Goal: Information Seeking & Learning: Learn about a topic

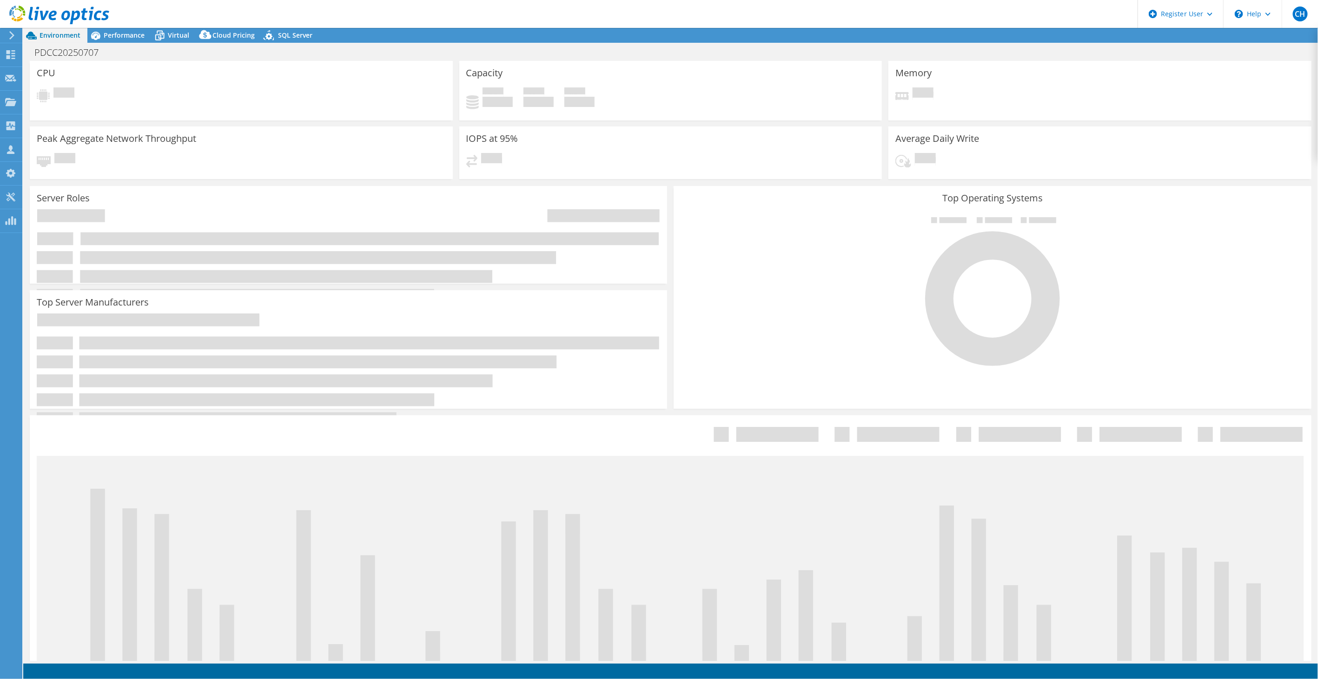
select select "USD"
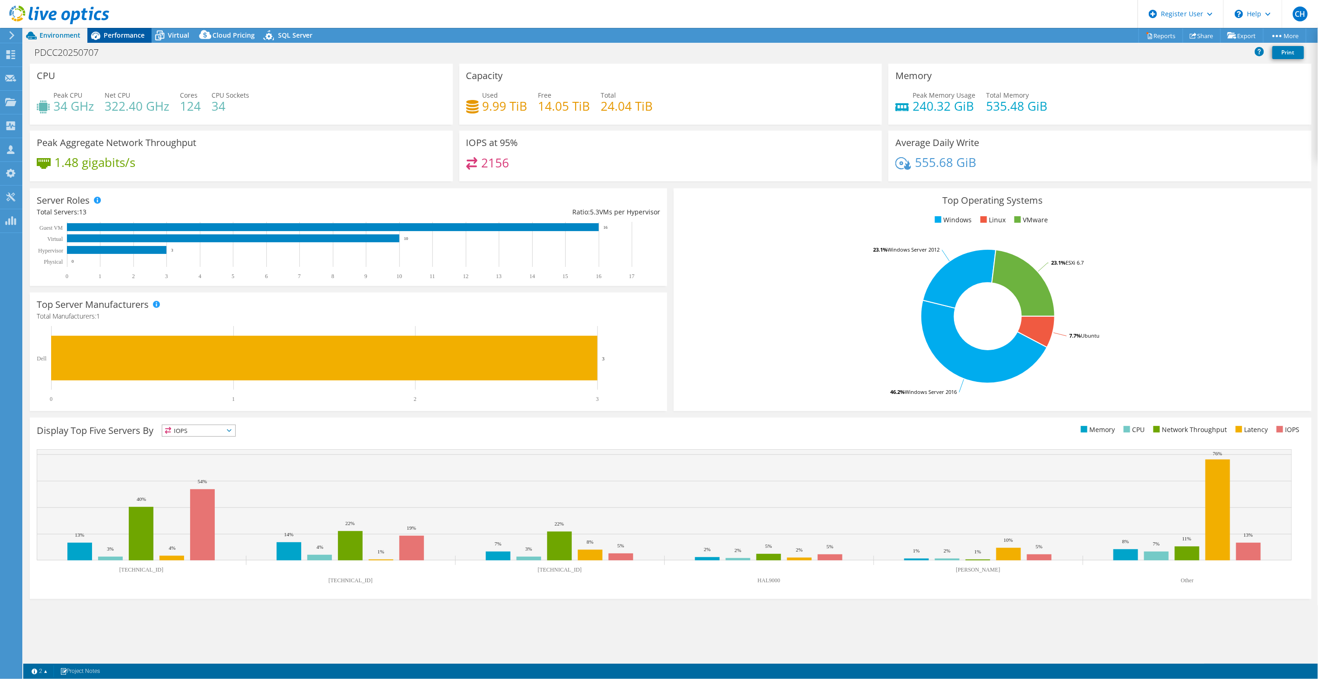
click at [130, 34] on span "Performance" at bounding box center [124, 35] width 41 height 9
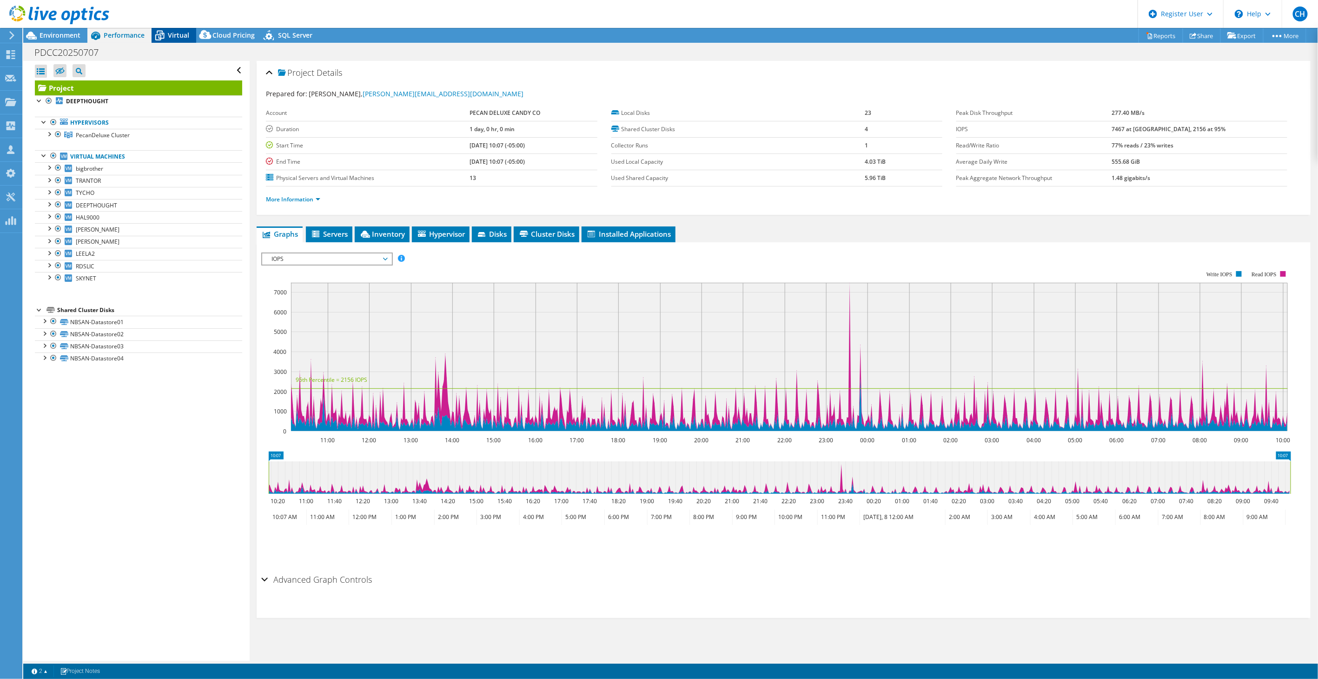
click at [179, 35] on span "Virtual" at bounding box center [178, 35] width 21 height 9
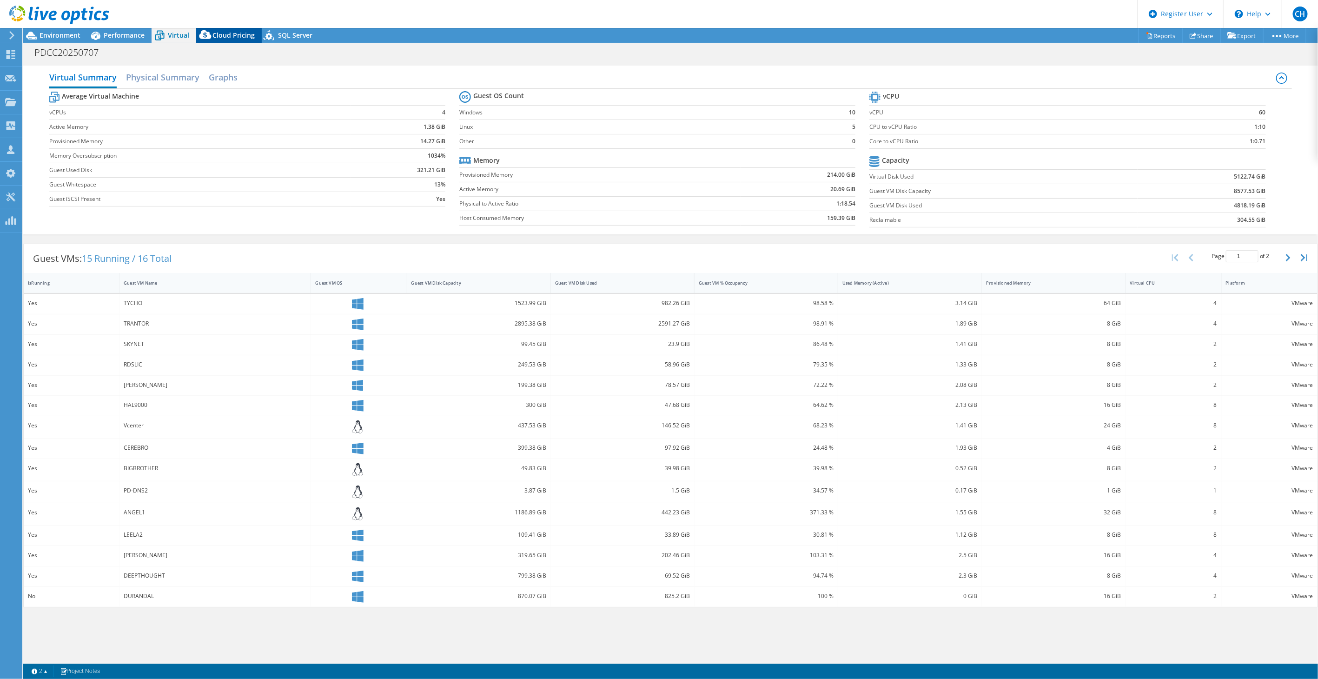
click at [227, 35] on span "Cloud Pricing" at bounding box center [234, 35] width 42 height 9
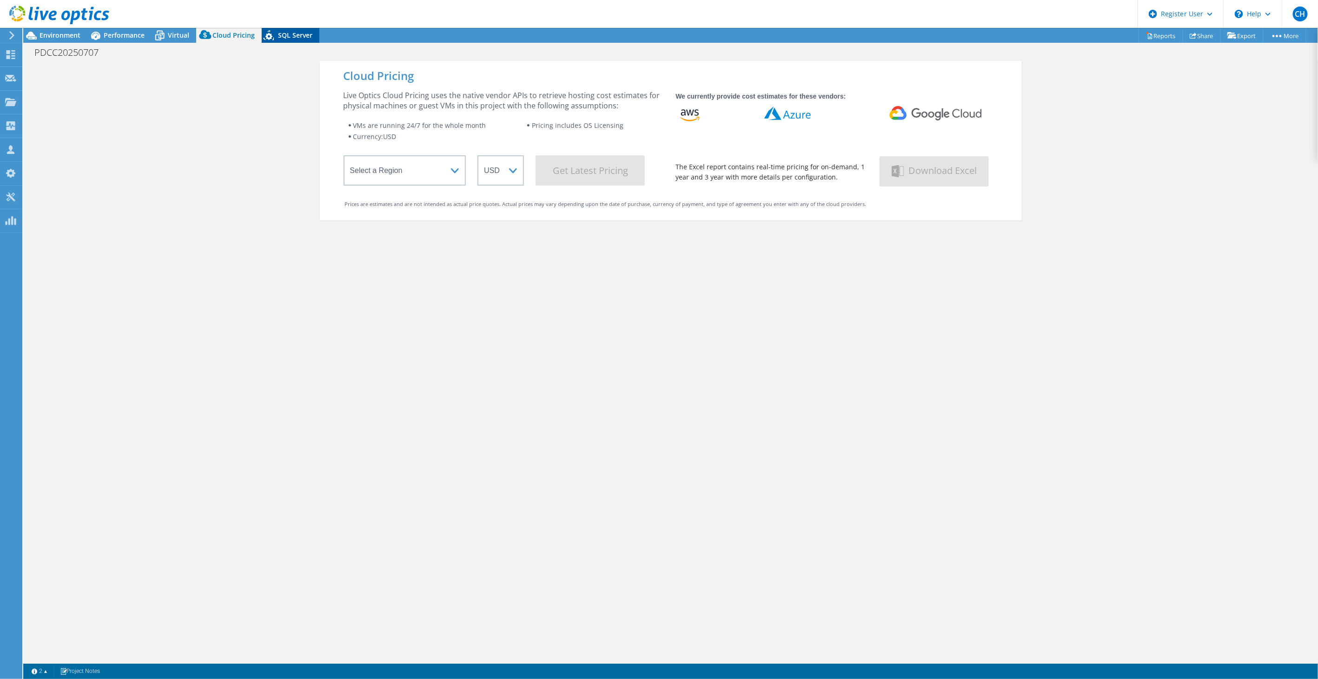
click at [295, 33] on span "SQL Server" at bounding box center [295, 35] width 34 height 9
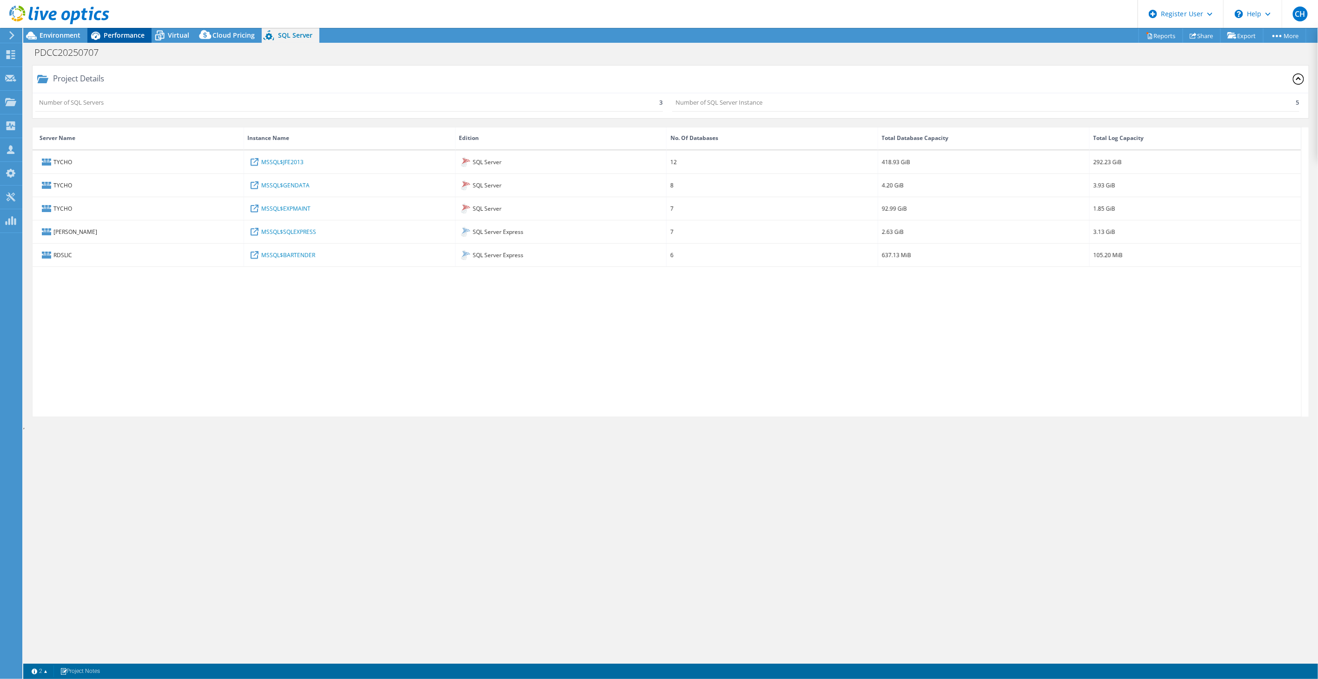
click at [134, 29] on div "Performance" at bounding box center [119, 35] width 64 height 15
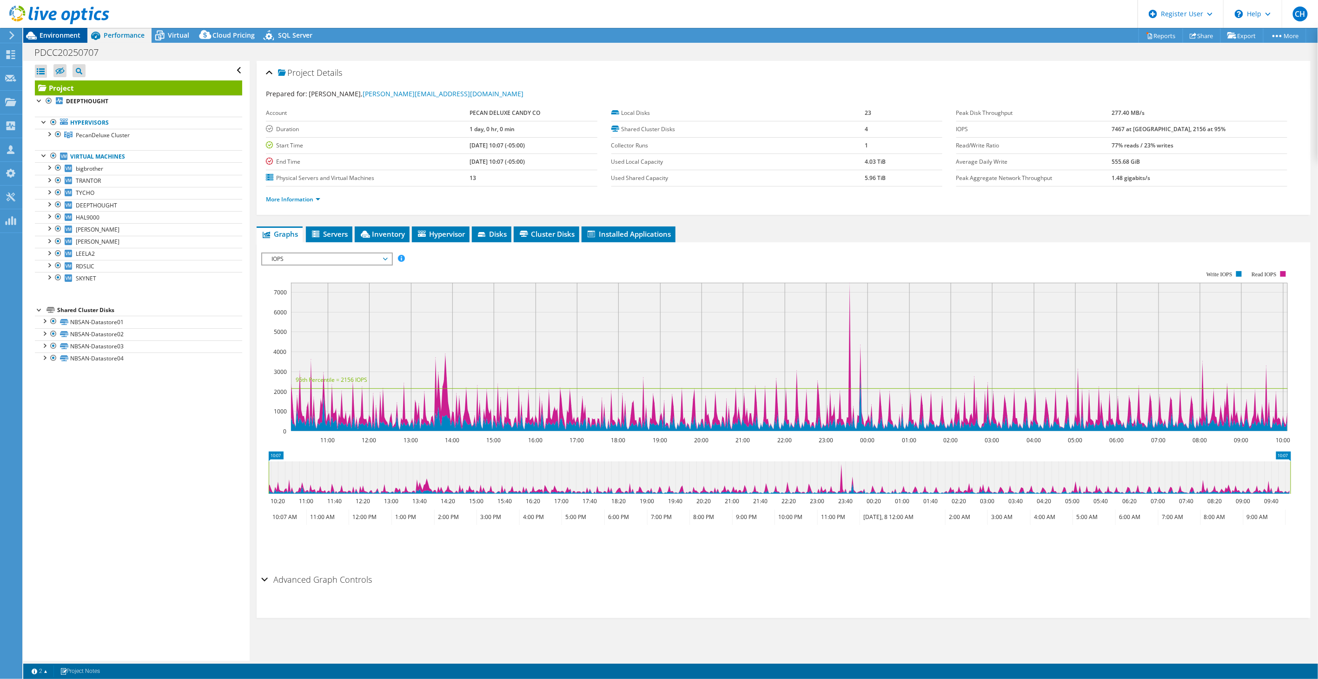
click at [52, 33] on span "Environment" at bounding box center [60, 35] width 41 height 9
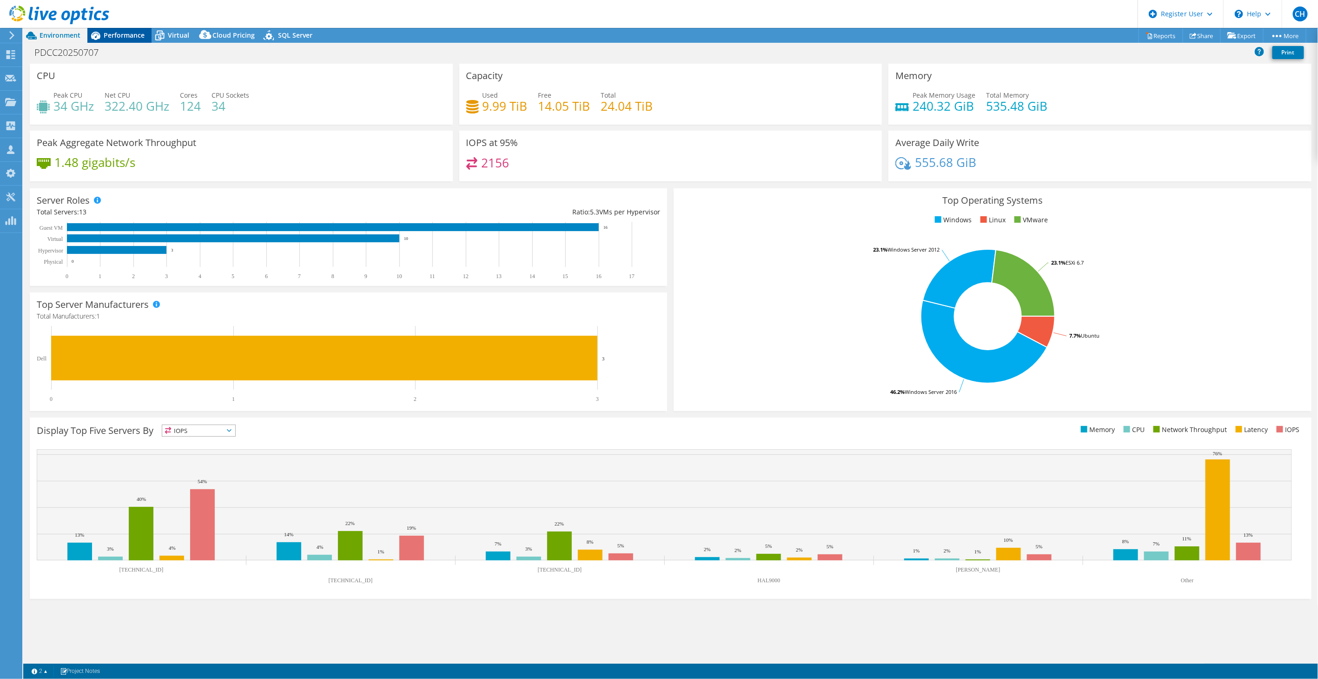
click at [126, 34] on span "Performance" at bounding box center [124, 35] width 41 height 9
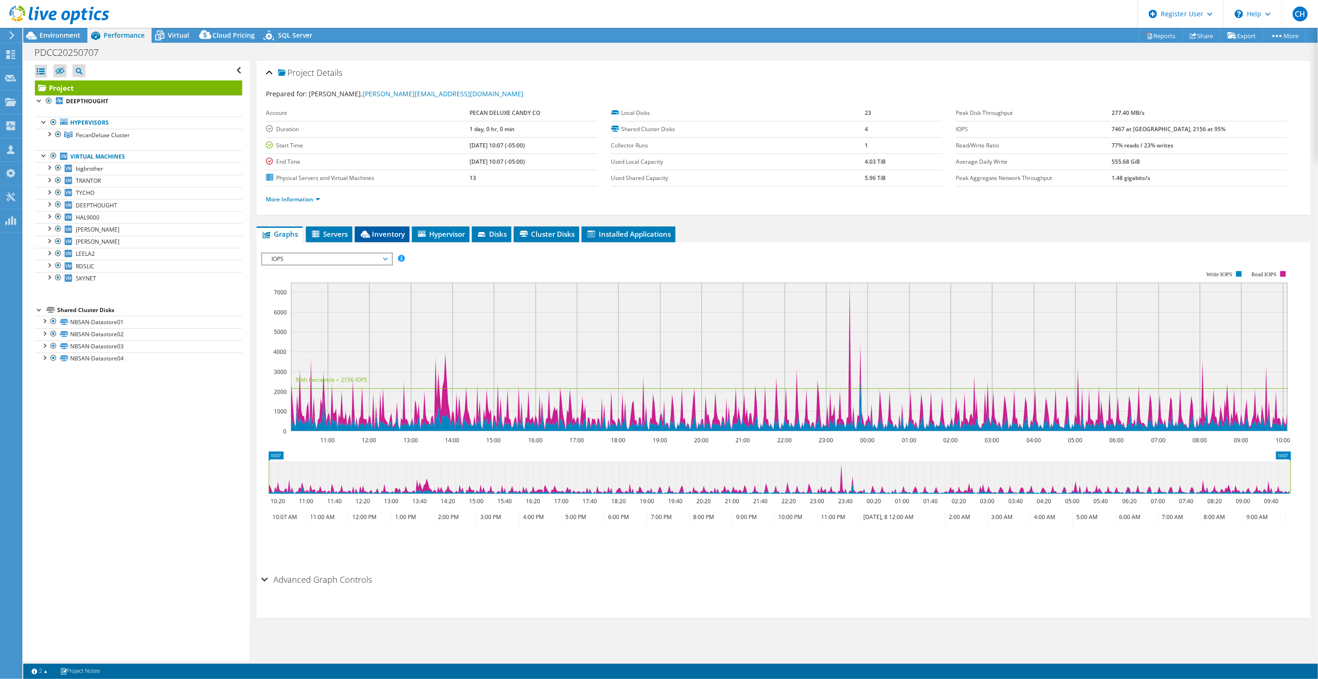
click at [393, 229] on span "Inventory" at bounding box center [382, 233] width 46 height 9
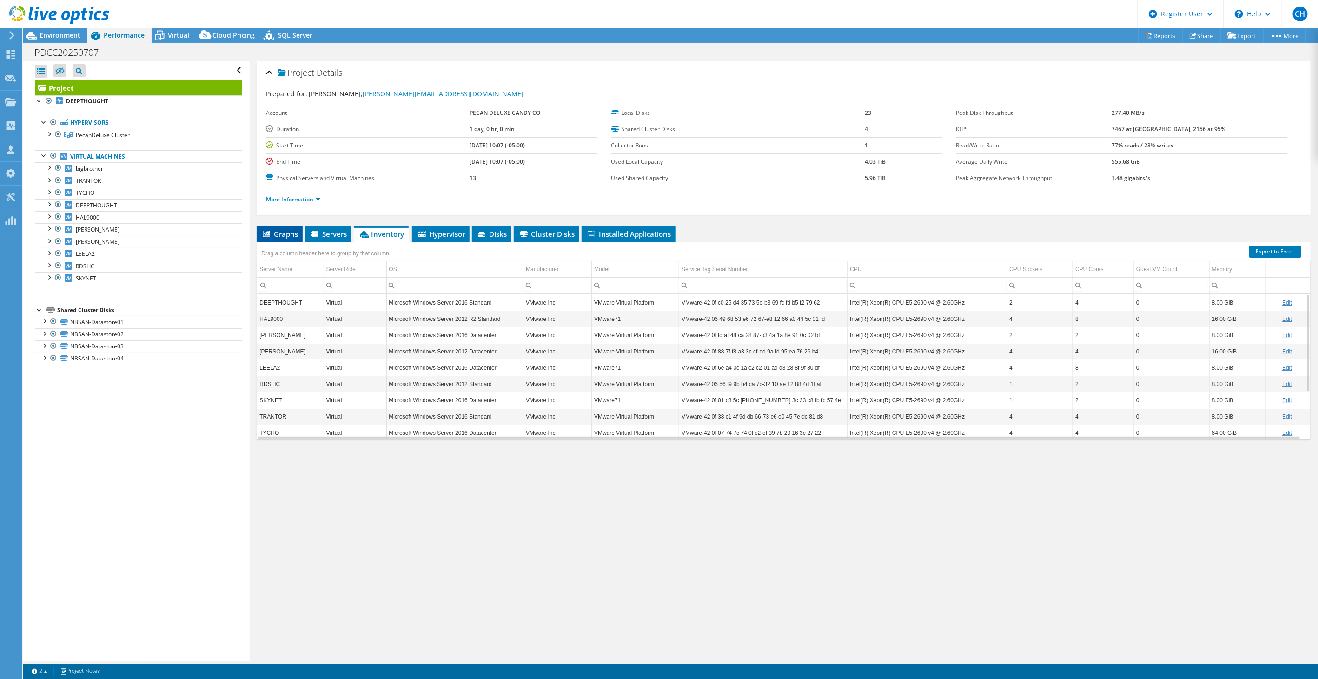
click at [280, 236] on span "Graphs" at bounding box center [279, 233] width 37 height 9
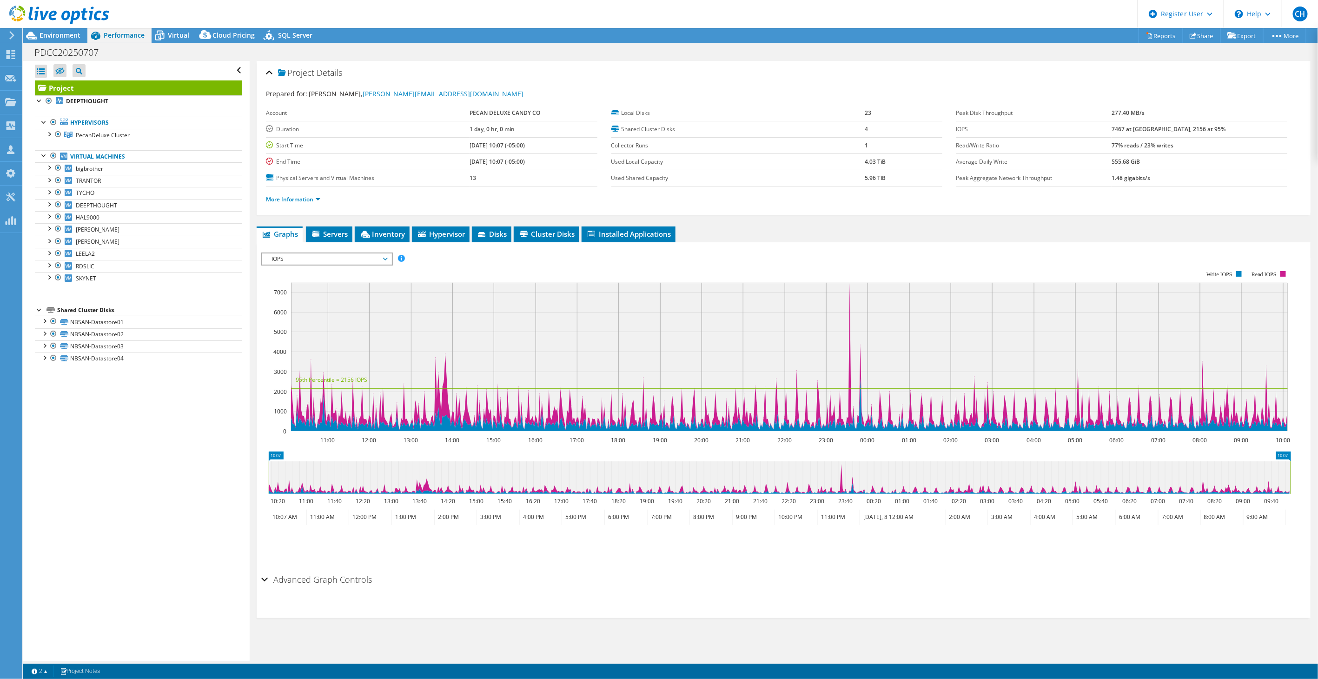
click at [318, 257] on span "IOPS" at bounding box center [327, 258] width 120 height 11
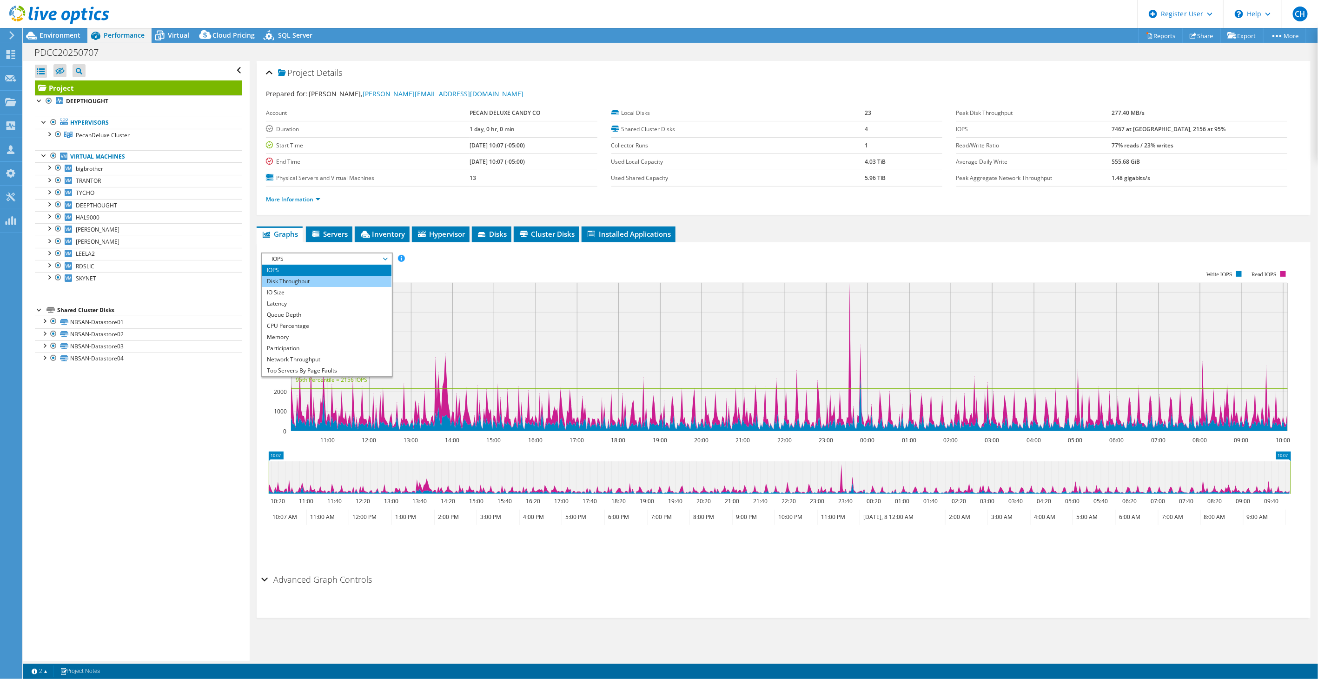
click at [299, 280] on li "Disk Throughput" at bounding box center [326, 281] width 129 height 11
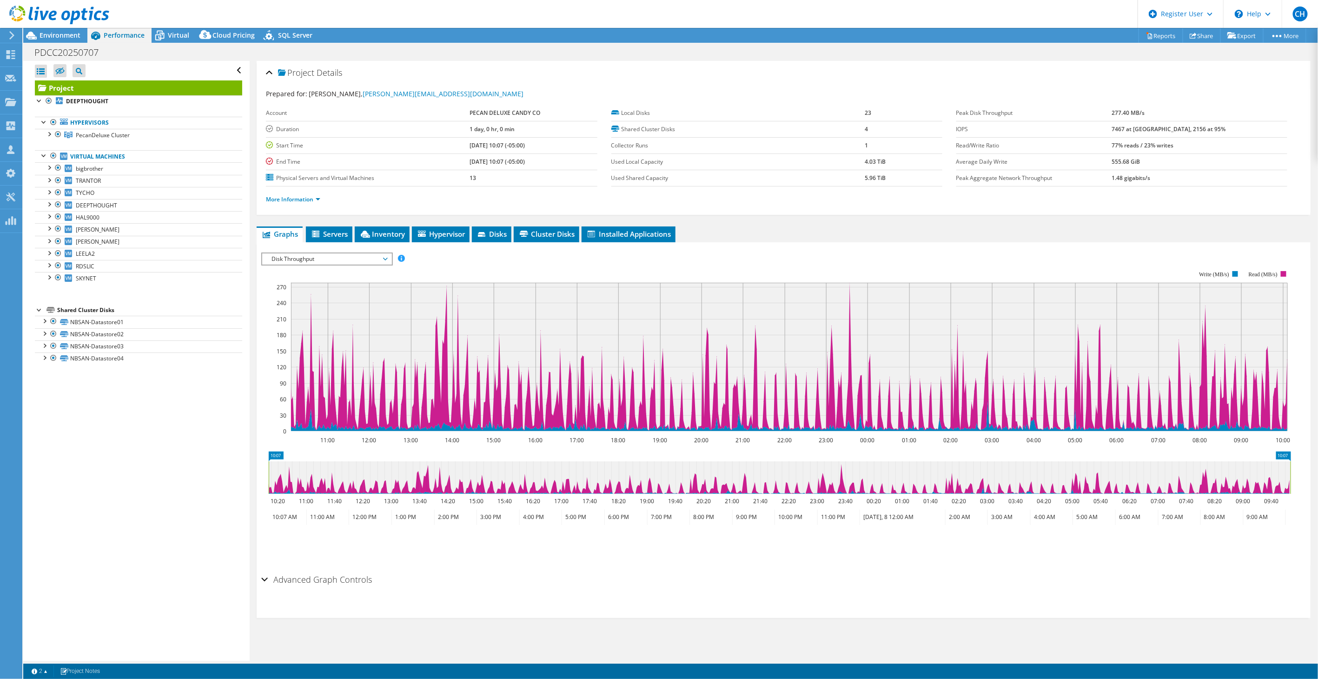
click at [309, 254] on span "Disk Throughput" at bounding box center [327, 258] width 120 height 11
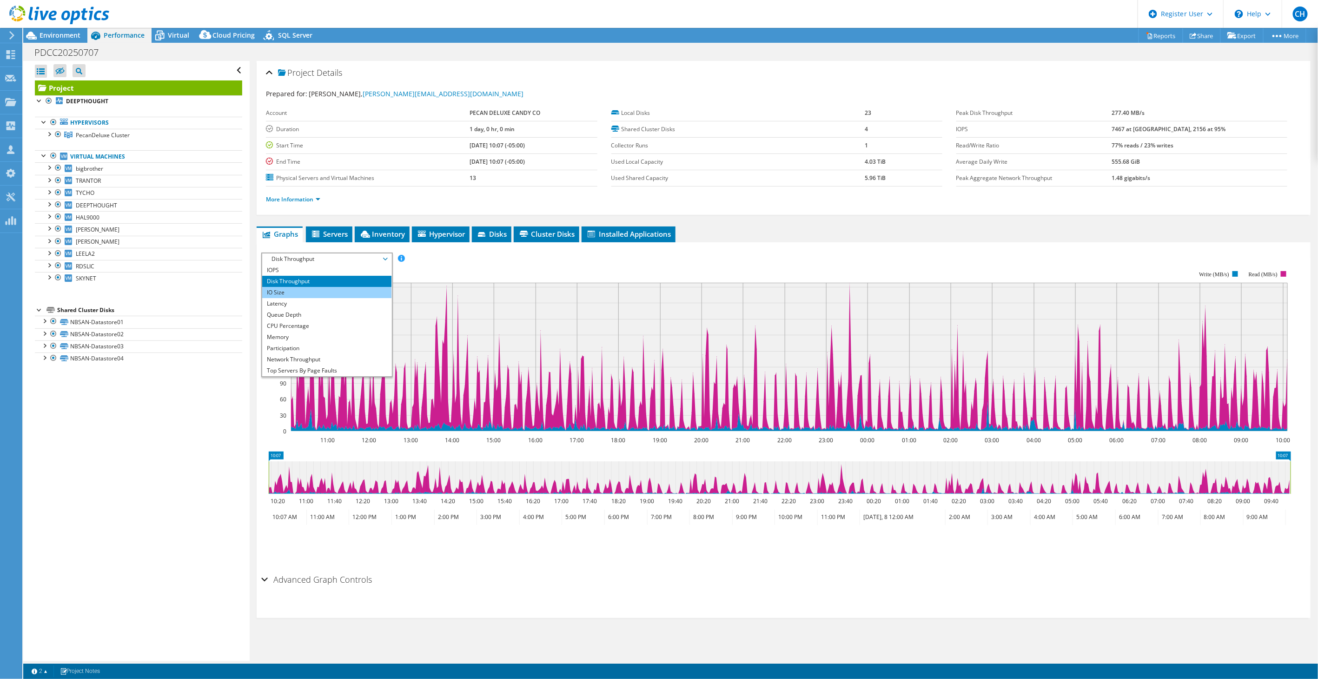
click at [308, 291] on li "IO Size" at bounding box center [326, 292] width 129 height 11
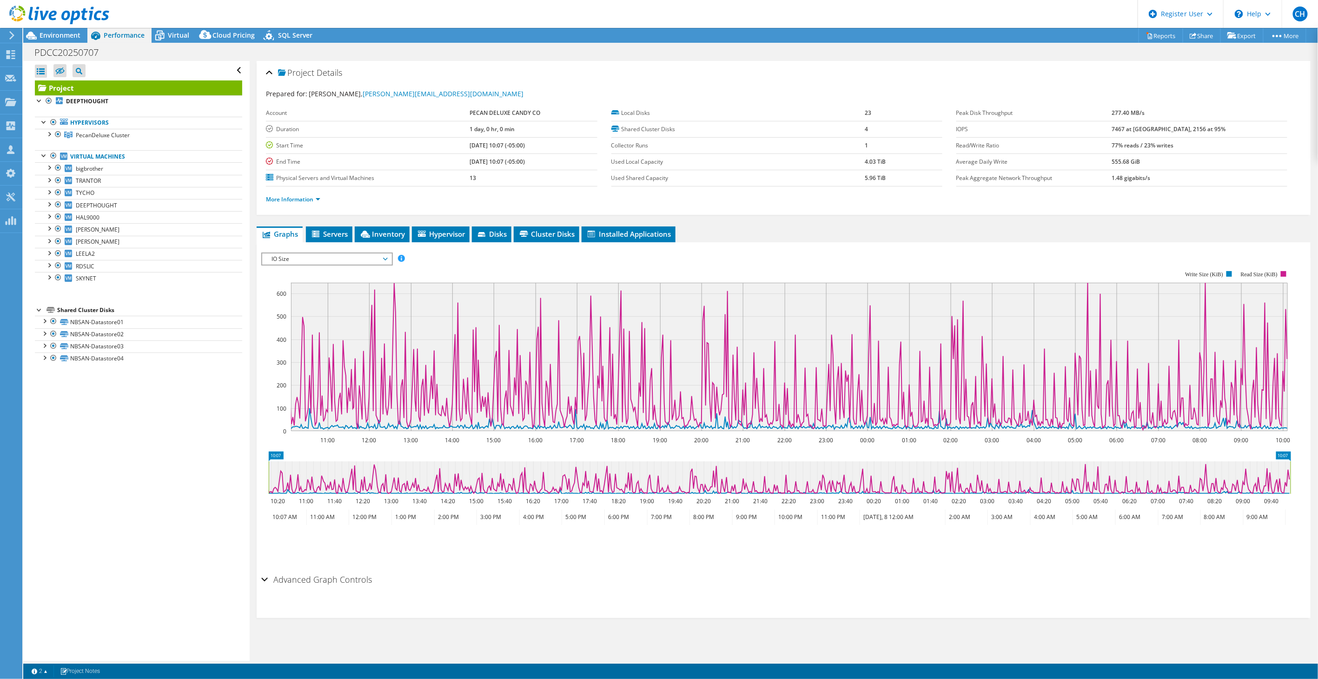
click at [317, 254] on span "IO Size" at bounding box center [327, 258] width 120 height 11
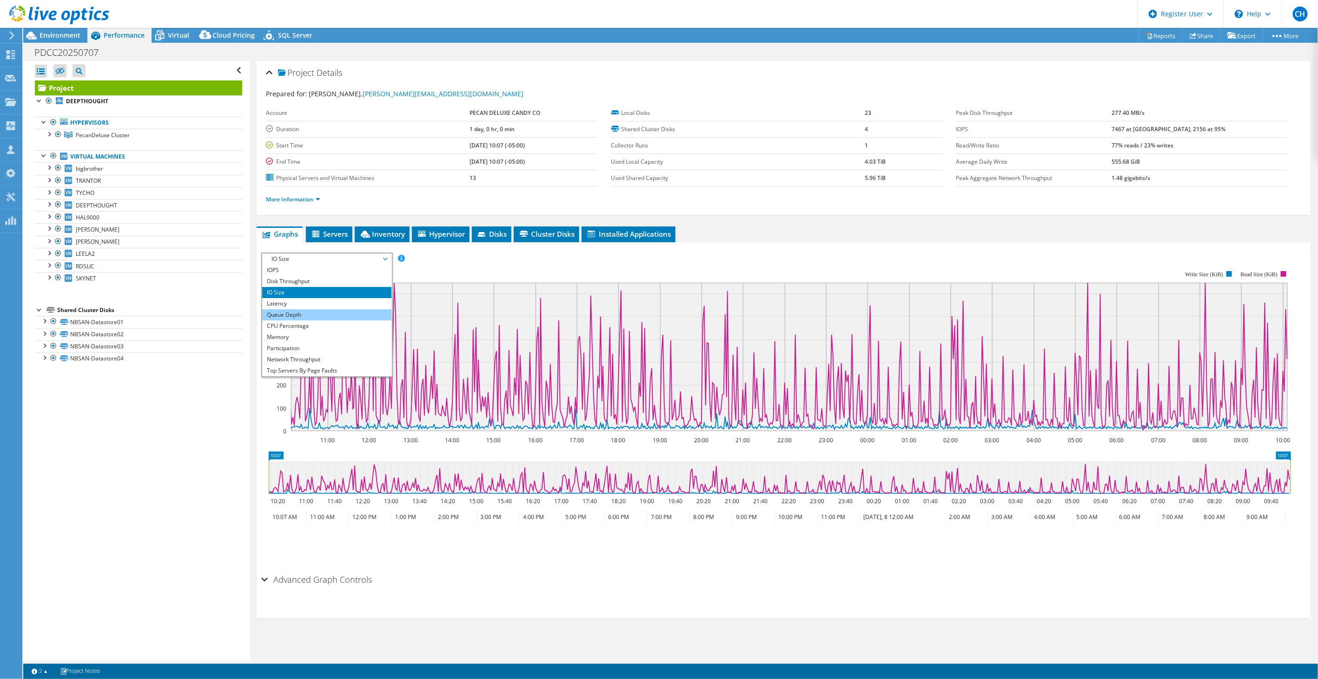
click at [299, 311] on li "Queue Depth" at bounding box center [326, 314] width 129 height 11
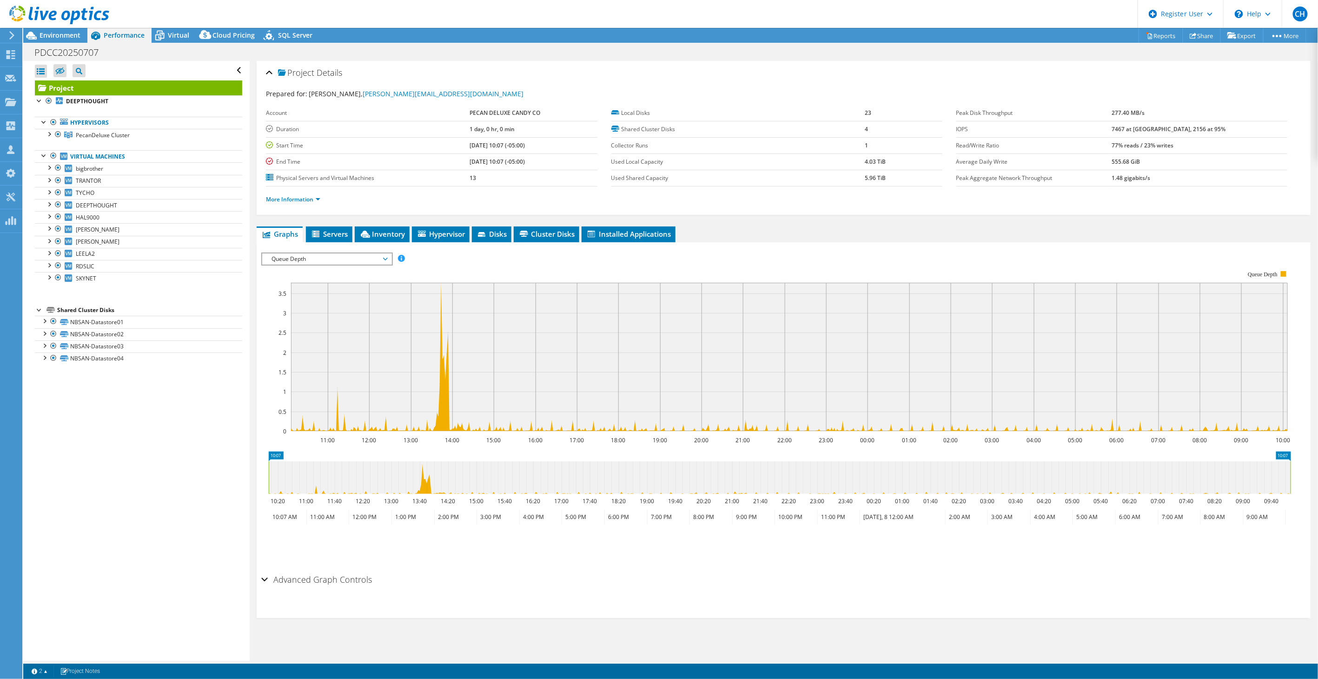
click at [318, 257] on span "Queue Depth" at bounding box center [327, 258] width 120 height 11
click at [308, 322] on li "CPU Percentage" at bounding box center [326, 325] width 129 height 11
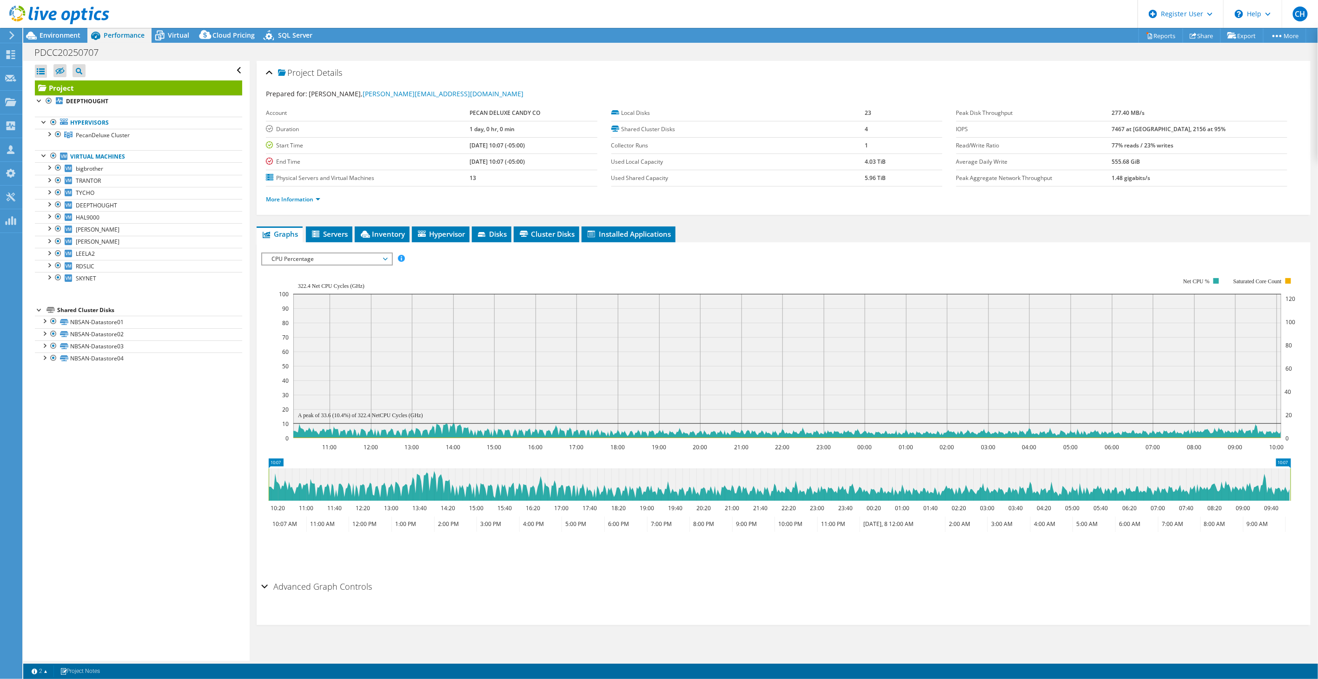
click at [314, 258] on span "CPU Percentage" at bounding box center [327, 258] width 120 height 11
click at [296, 332] on li "Memory" at bounding box center [326, 337] width 129 height 11
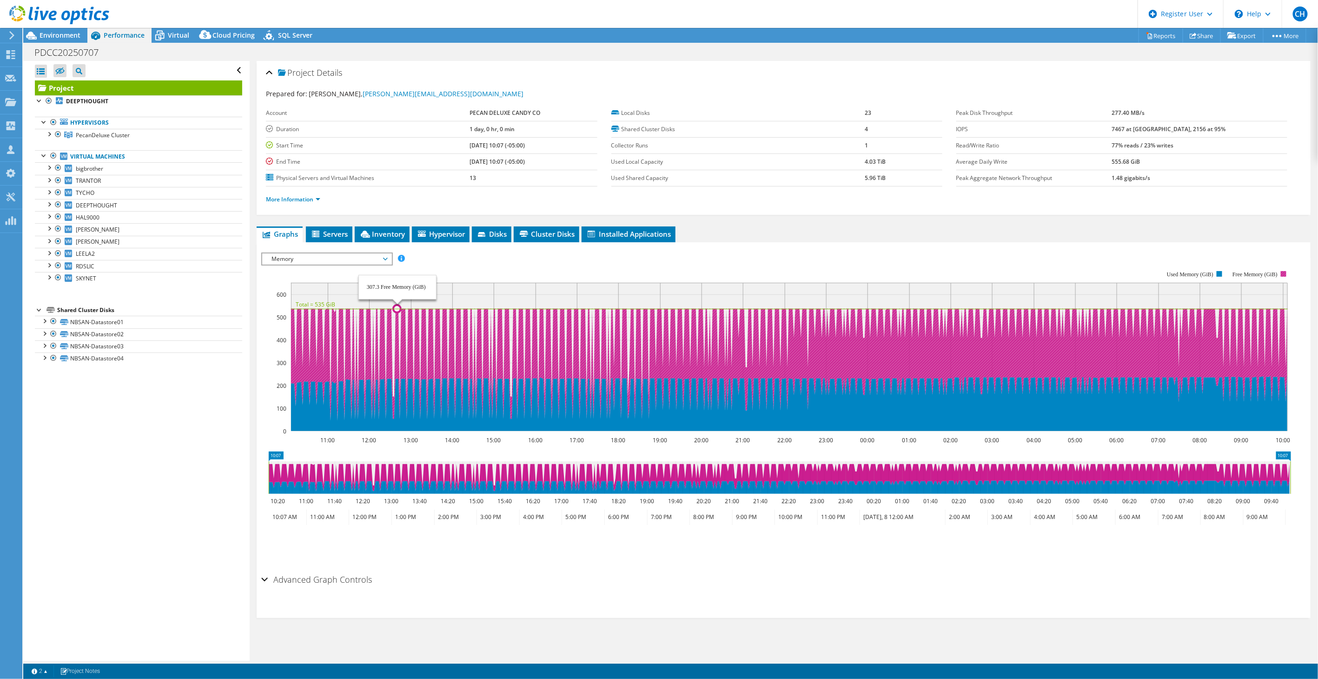
click at [334, 257] on span "Memory" at bounding box center [327, 258] width 120 height 11
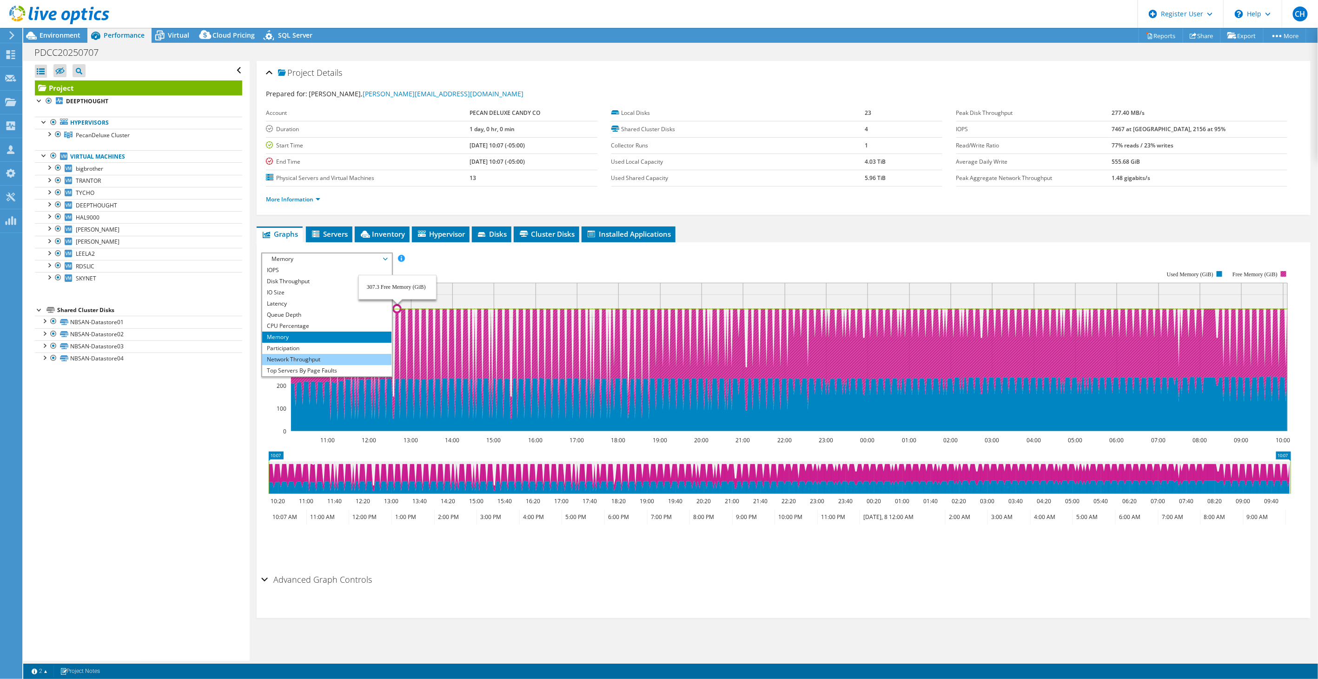
click at [289, 356] on li "Network Throughput" at bounding box center [326, 359] width 129 height 11
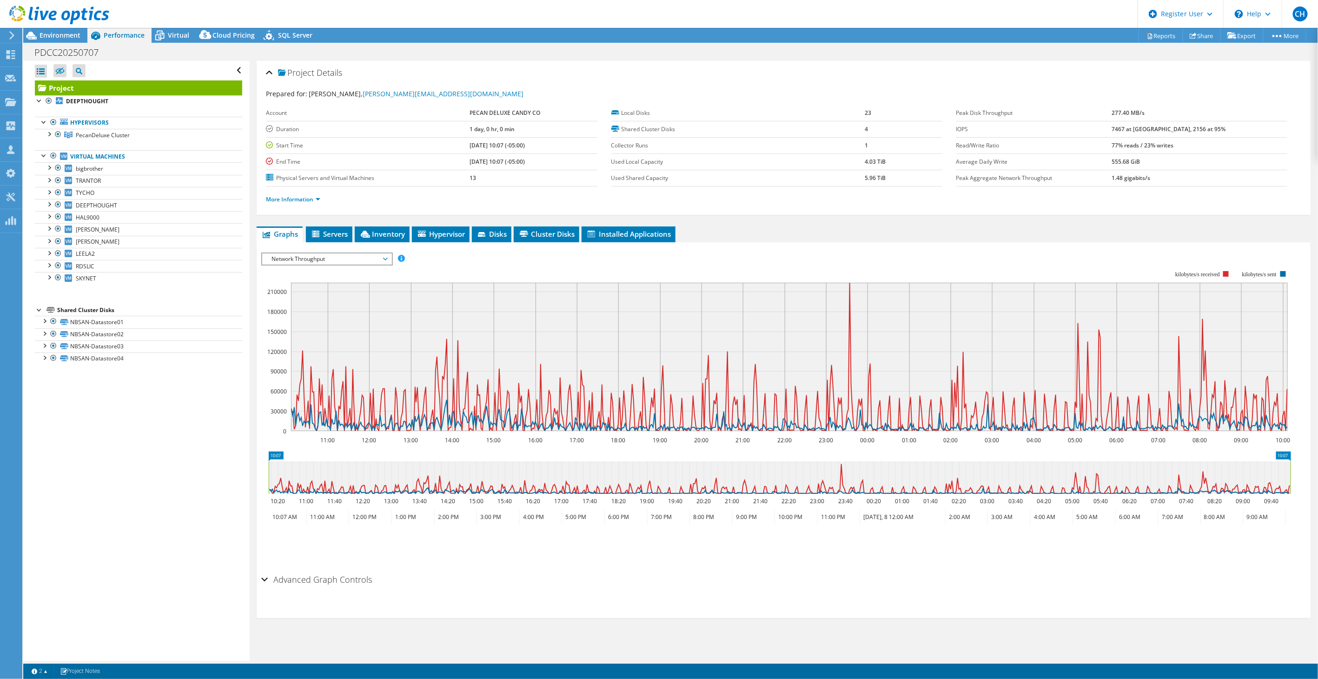
click at [331, 256] on span "Network Throughput" at bounding box center [327, 258] width 120 height 11
click at [300, 366] on li "Top Servers By Page Faults" at bounding box center [326, 370] width 129 height 11
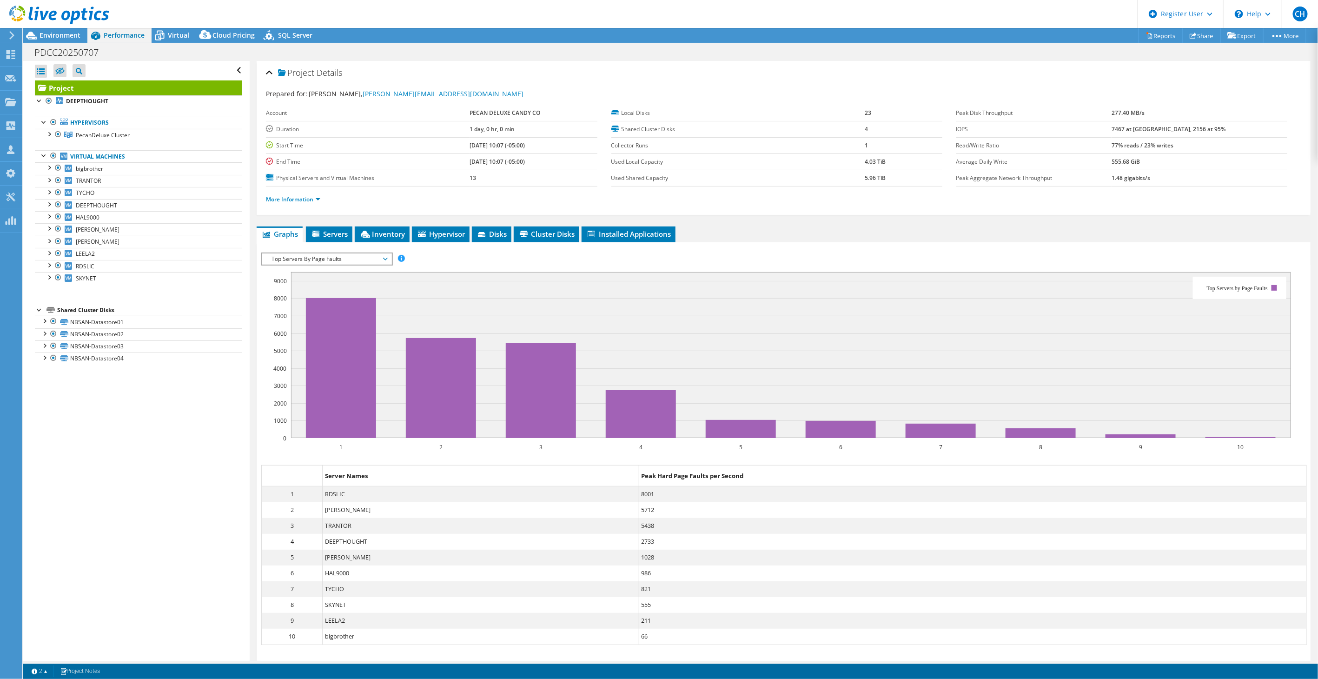
click at [304, 253] on span "Top Servers By Page Faults" at bounding box center [327, 258] width 120 height 11
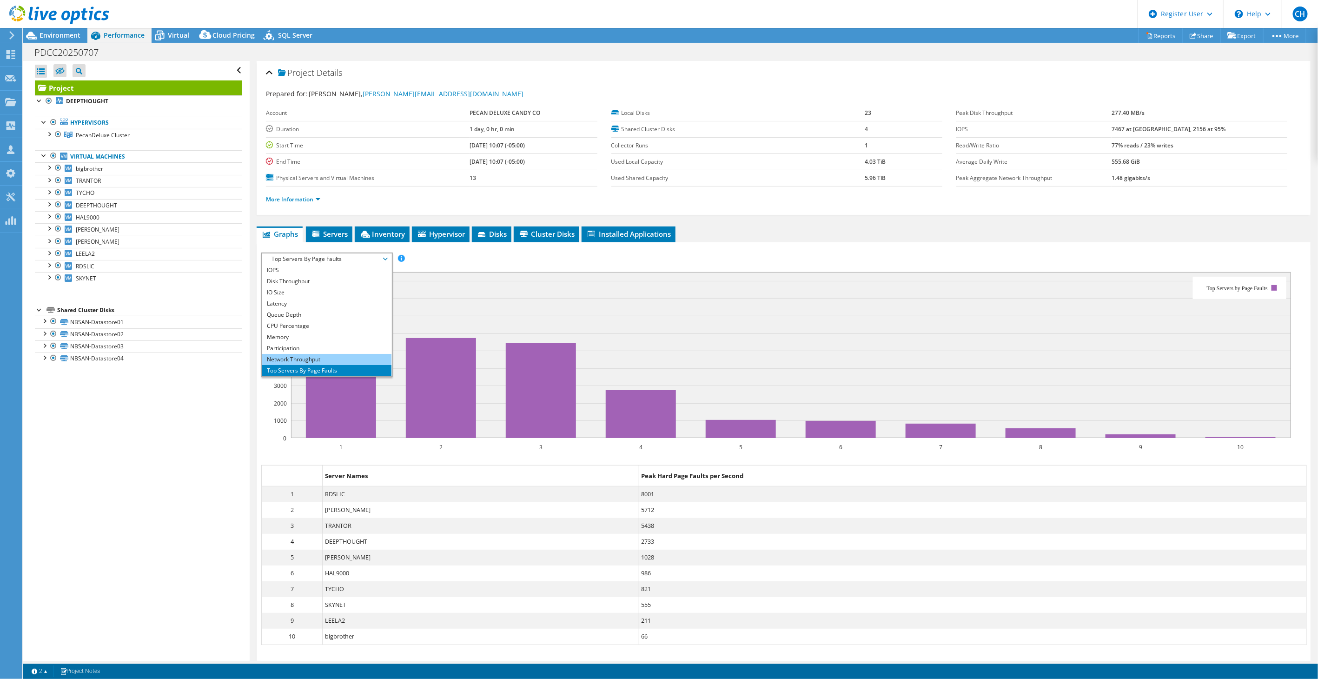
scroll to position [33, 0]
click at [313, 354] on li "Workload Concentration Bubble" at bounding box center [326, 359] width 129 height 11
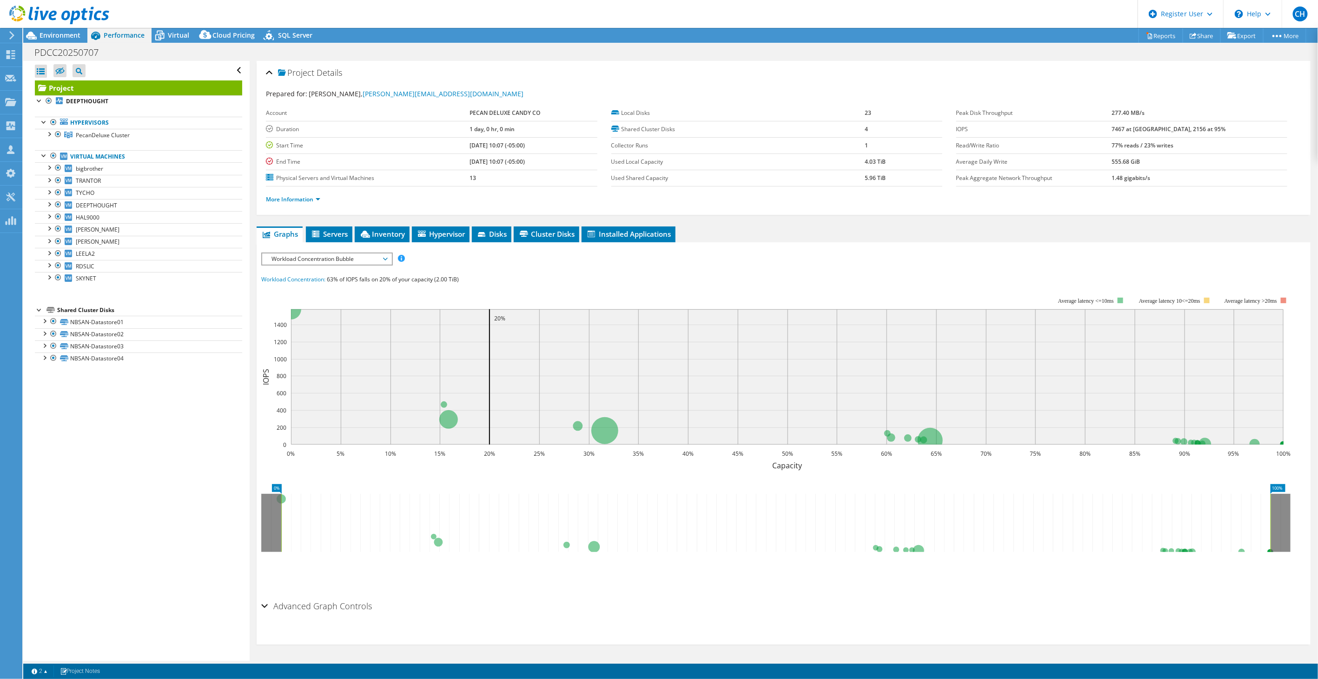
click at [313, 258] on span "Workload Concentration Bubble" at bounding box center [327, 258] width 120 height 11
click at [305, 269] on li "IOPS" at bounding box center [326, 270] width 129 height 11
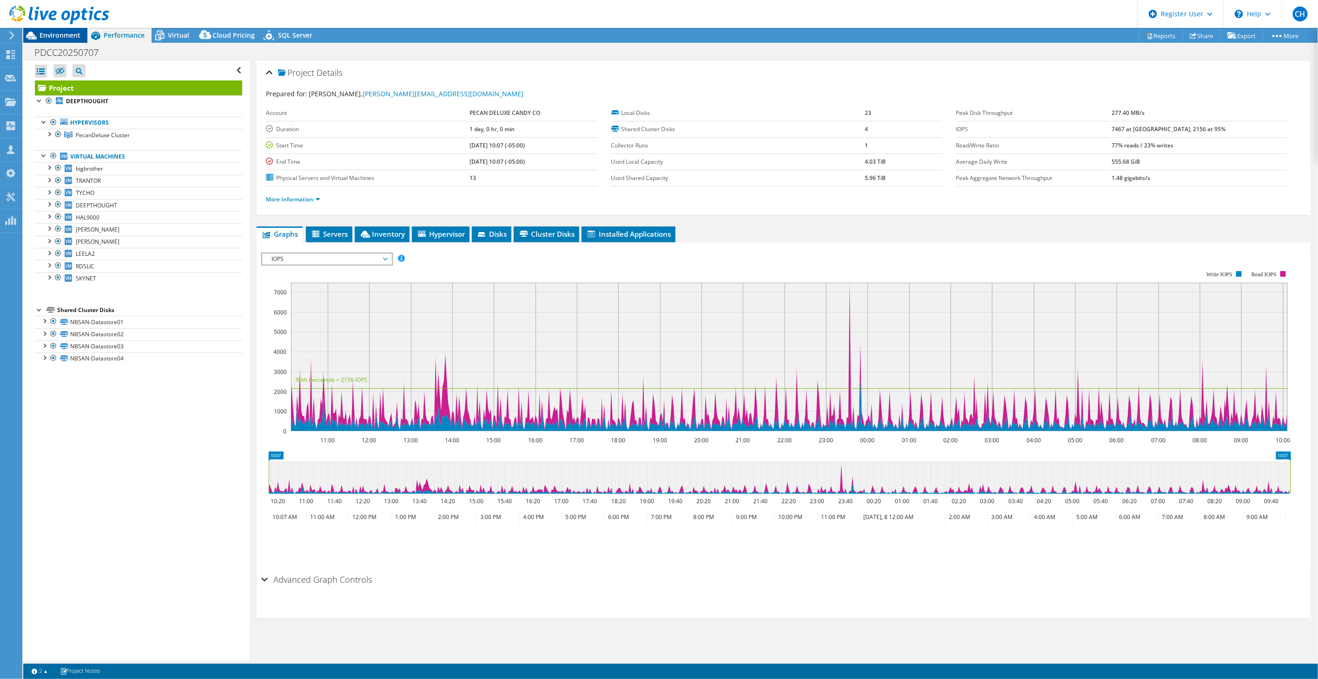
click at [68, 36] on span "Environment" at bounding box center [60, 35] width 41 height 9
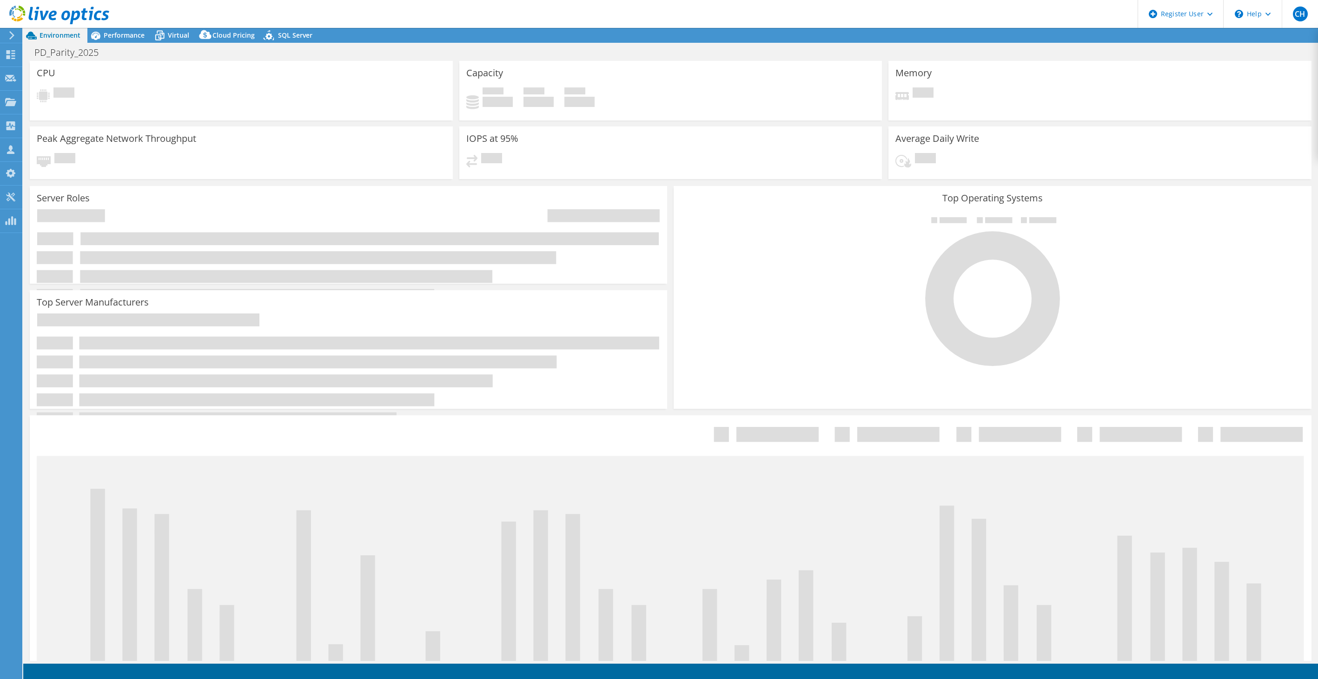
select select "USD"
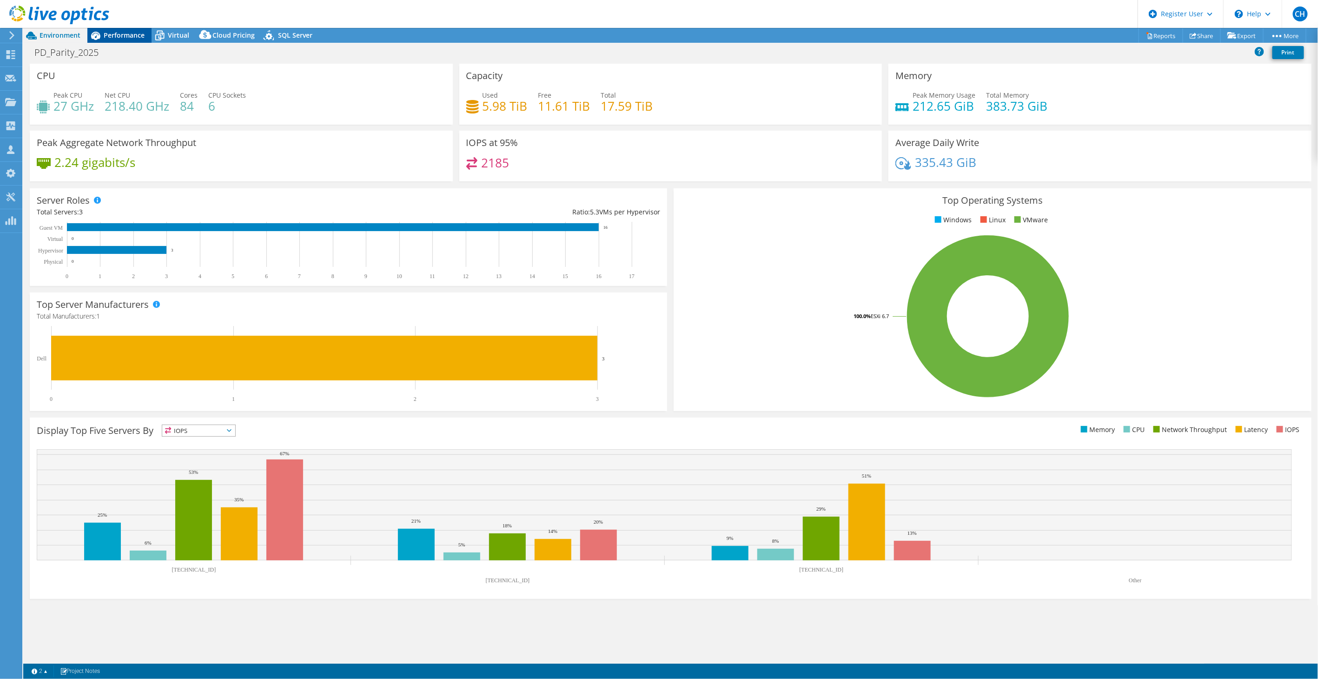
click at [112, 38] on span "Performance" at bounding box center [124, 35] width 41 height 9
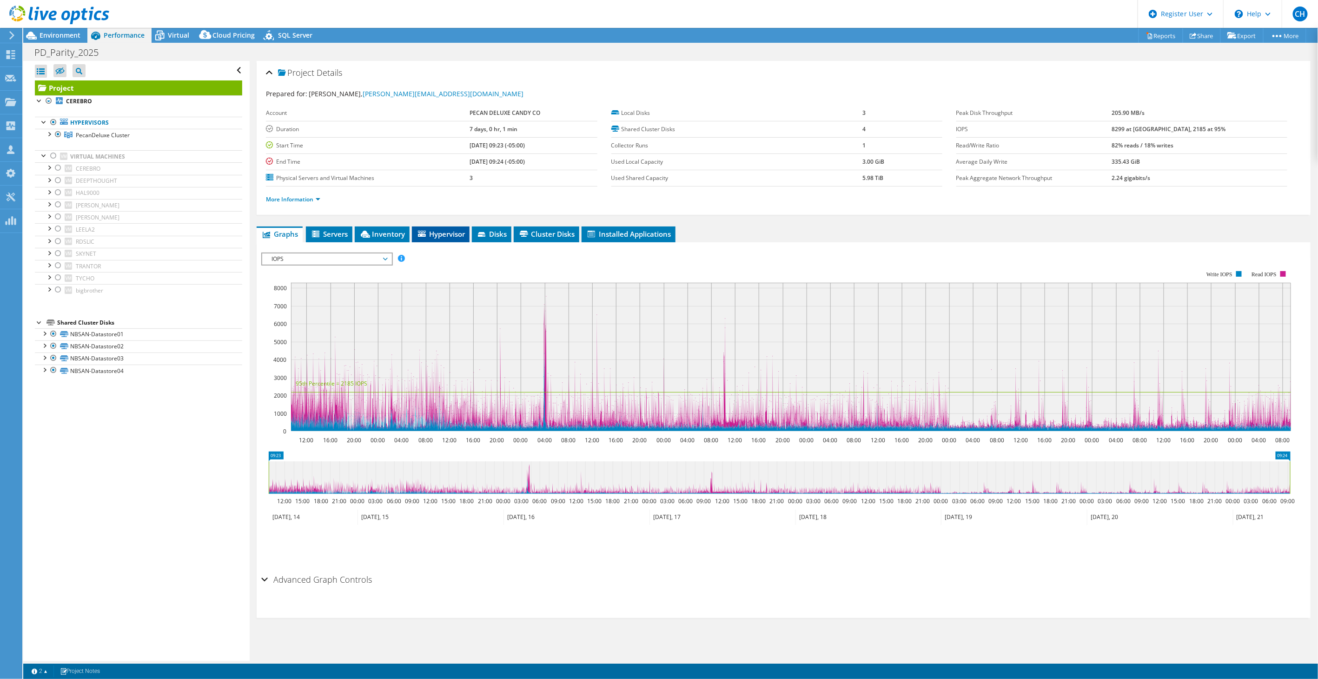
click at [434, 231] on span "Hypervisor" at bounding box center [441, 233] width 48 height 9
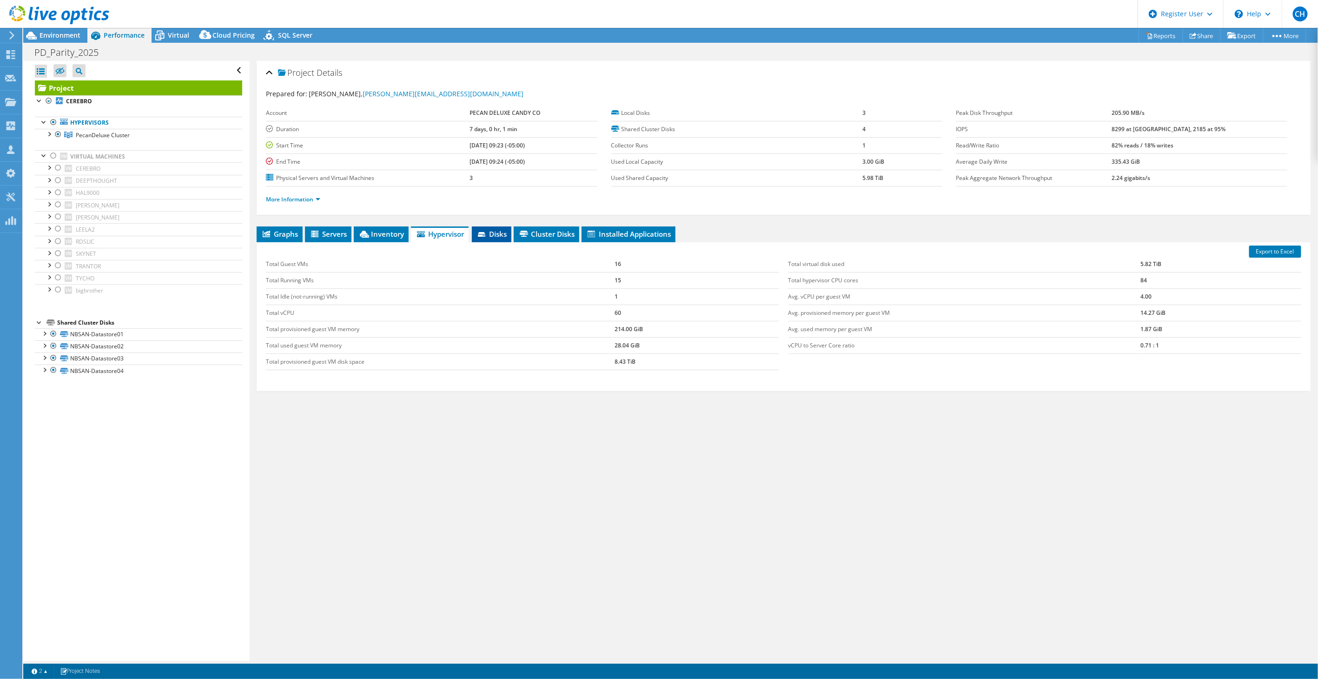
click at [499, 228] on li "Disks" at bounding box center [492, 234] width 40 height 16
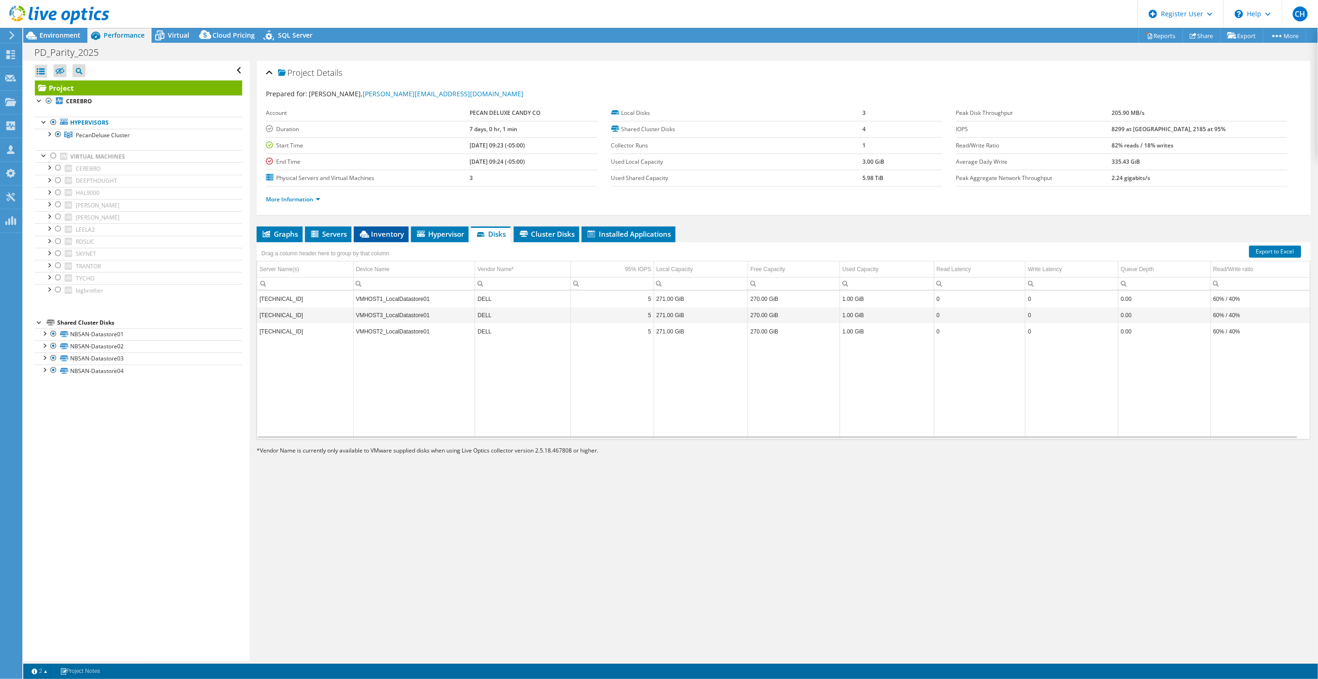
click at [369, 231] on icon at bounding box center [364, 234] width 9 height 7
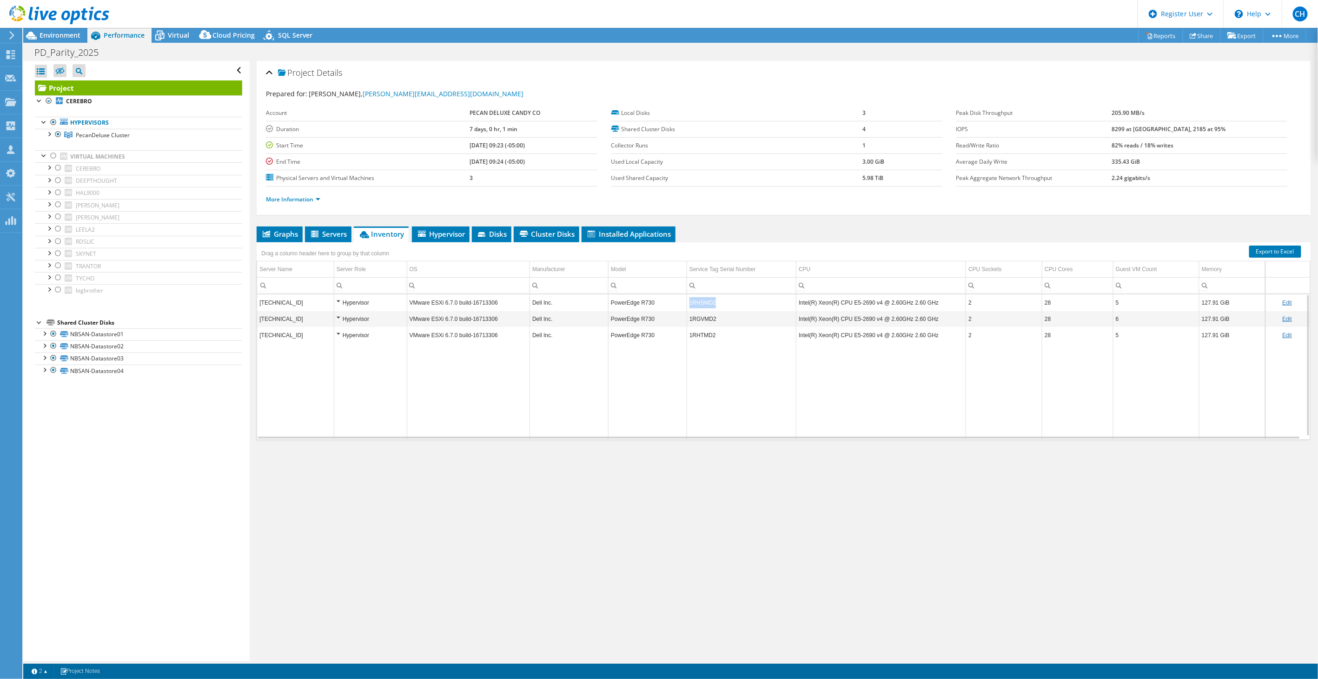
drag, startPoint x: 721, startPoint y: 303, endPoint x: 687, endPoint y: 305, distance: 33.5
click at [687, 305] on td "1RHSMD2" at bounding box center [741, 302] width 109 height 16
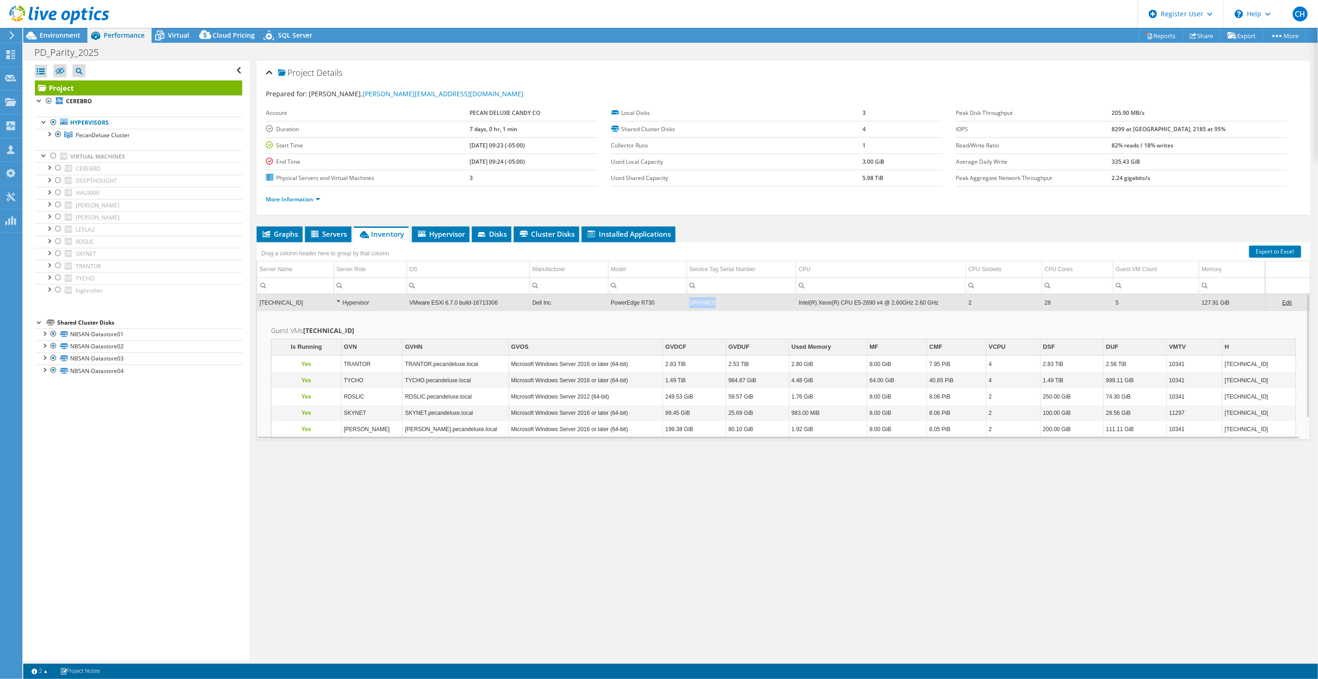
drag, startPoint x: 720, startPoint y: 301, endPoint x: 686, endPoint y: 300, distance: 34.4
click at [687, 300] on td "1RHSMD2" at bounding box center [741, 302] width 109 height 16
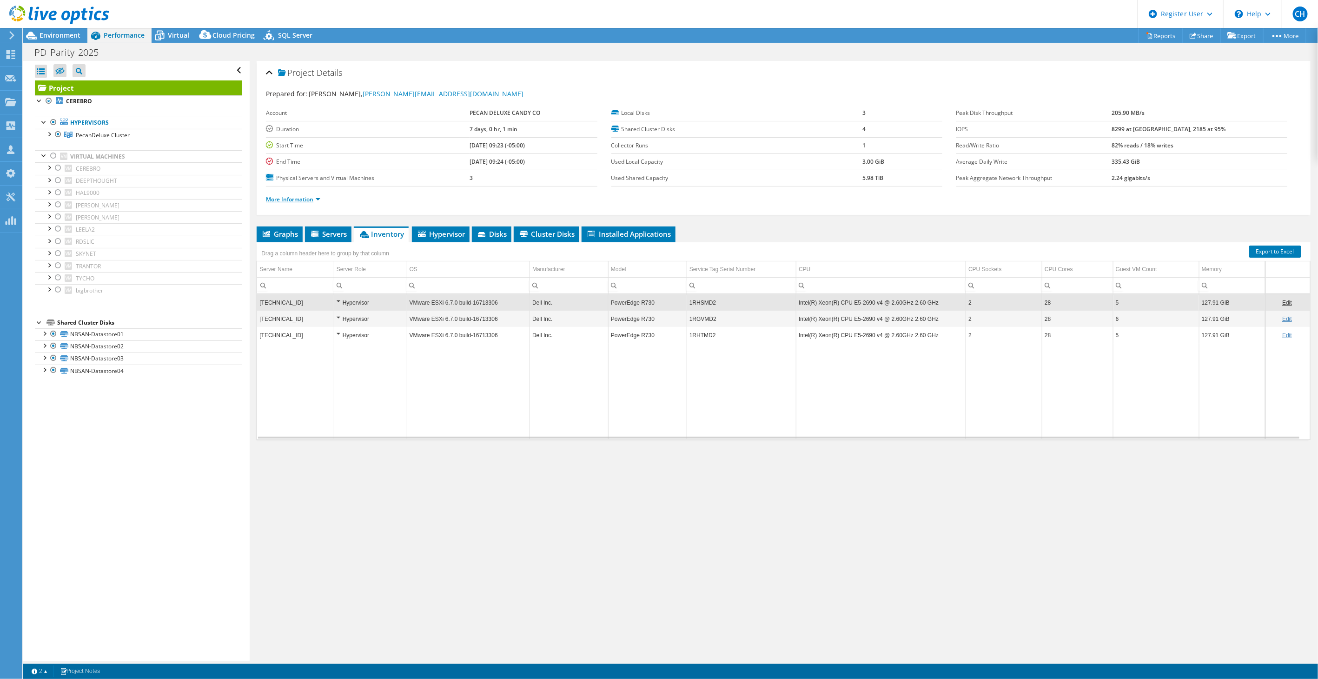
click at [314, 198] on link "More Information" at bounding box center [293, 199] width 54 height 8
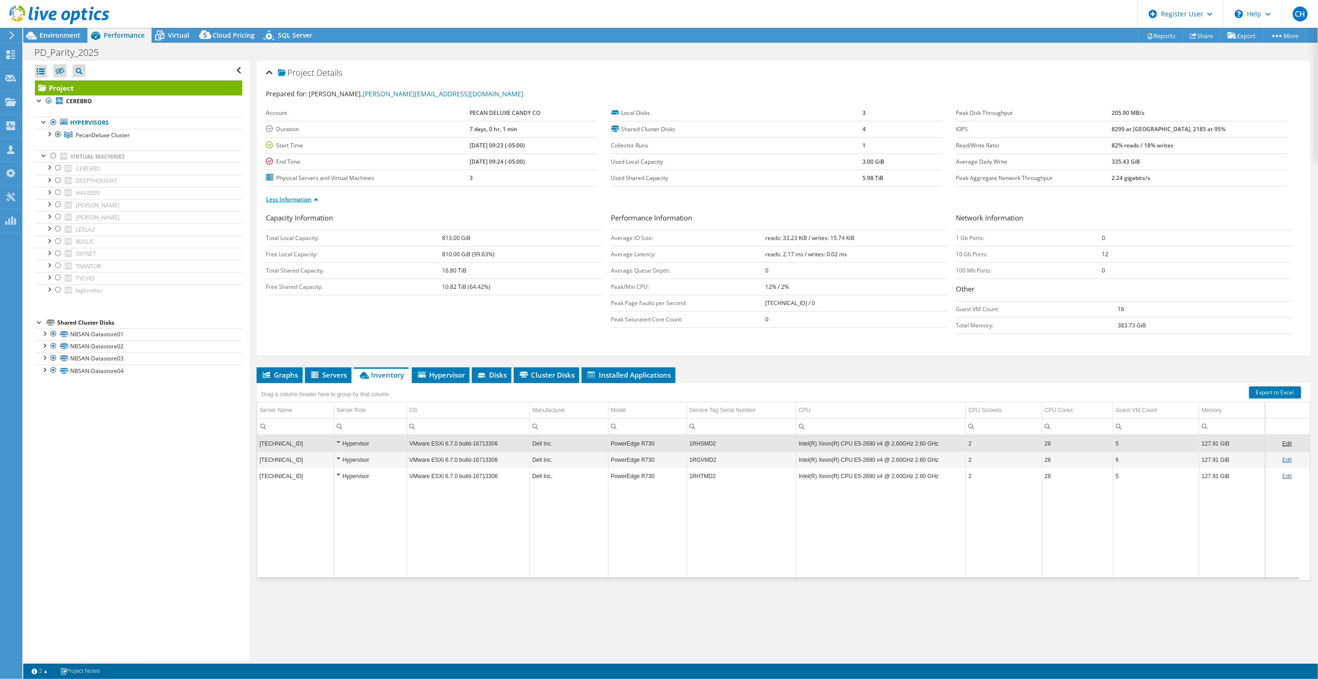
click at [317, 198] on link "Less Information" at bounding box center [292, 199] width 53 height 8
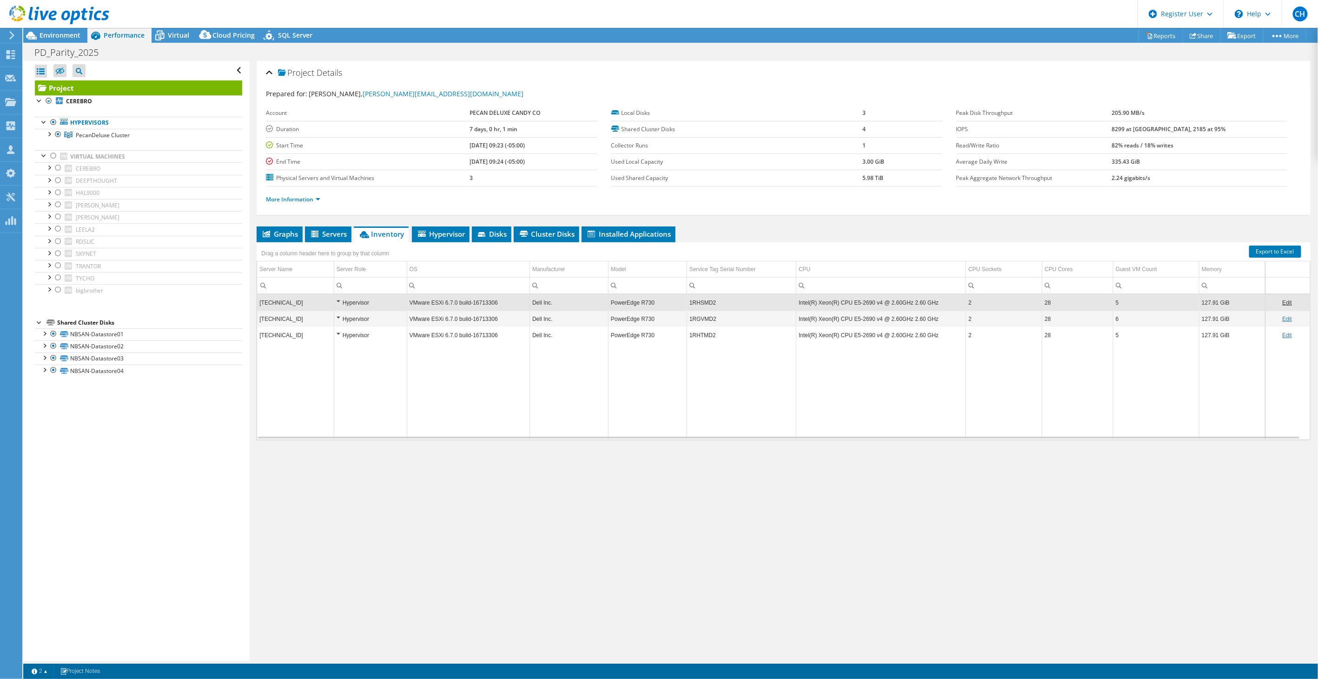
click at [51, 28] on div at bounding box center [54, 15] width 109 height 31
click at [49, 31] on span "Environment" at bounding box center [60, 35] width 41 height 9
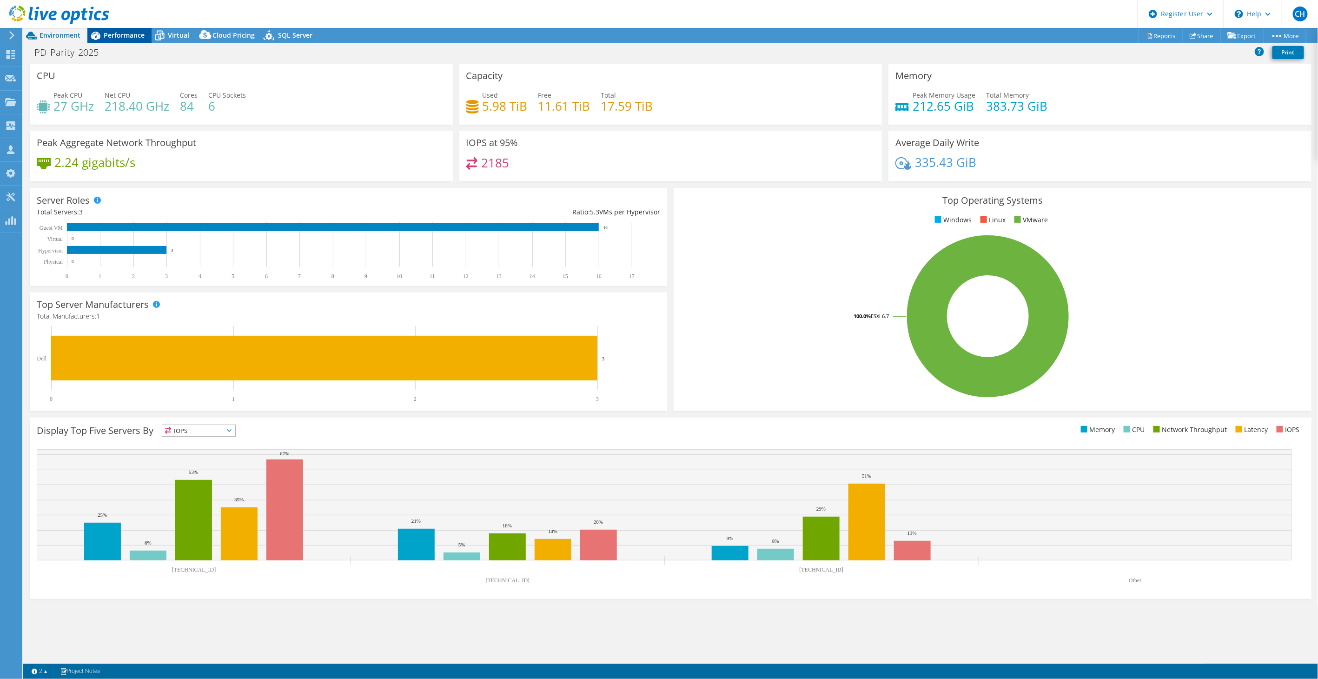
click at [142, 37] on span "Performance" at bounding box center [124, 35] width 41 height 9
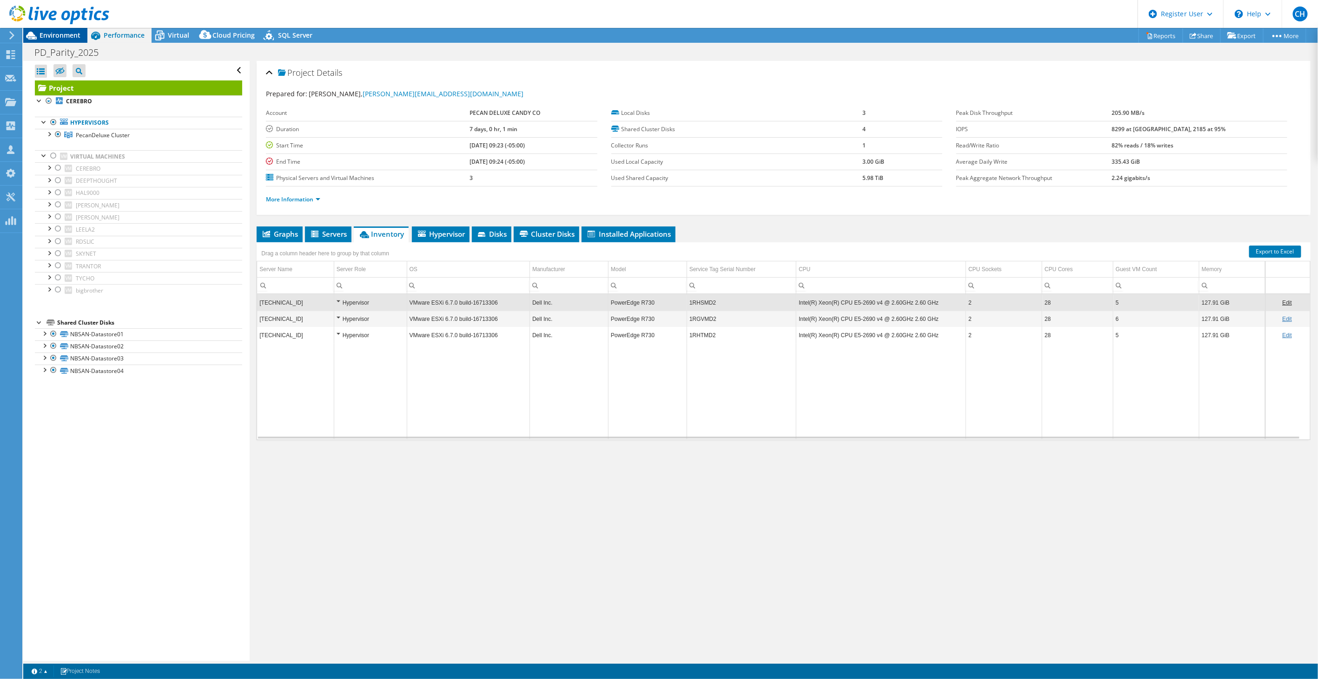
click at [53, 31] on span "Environment" at bounding box center [60, 35] width 41 height 9
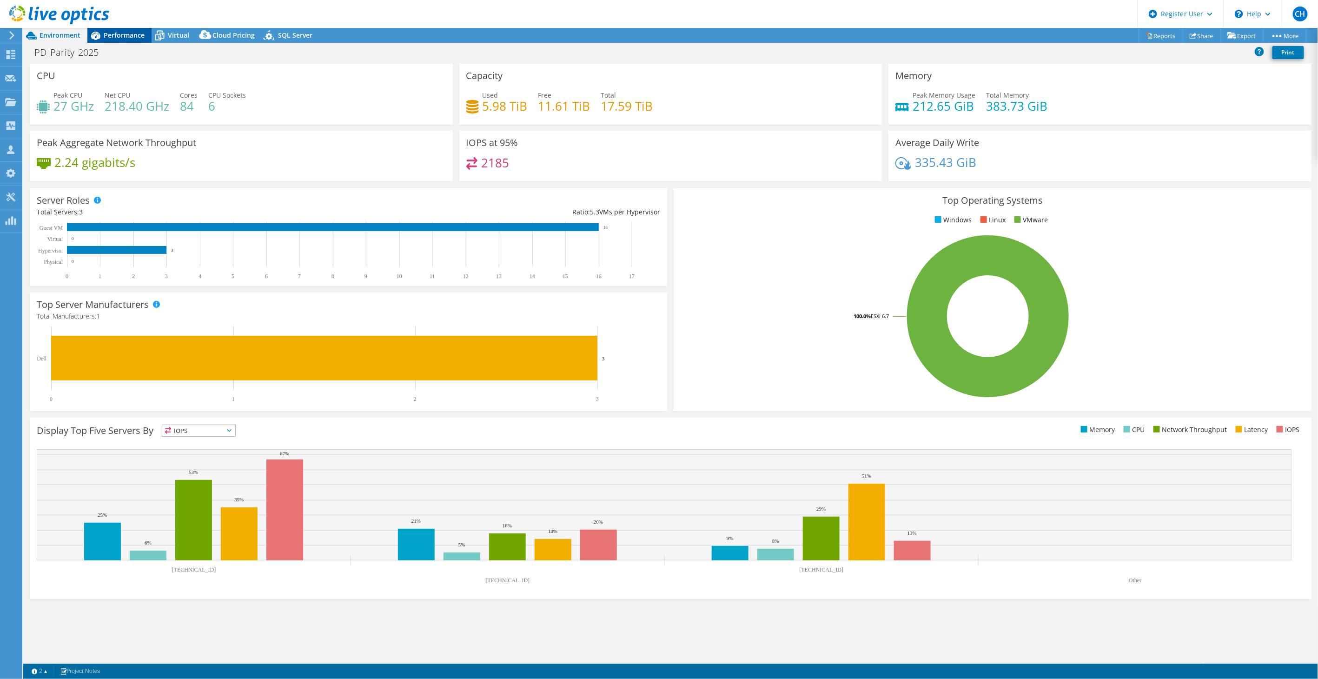
click at [143, 36] on span "Performance" at bounding box center [124, 35] width 41 height 9
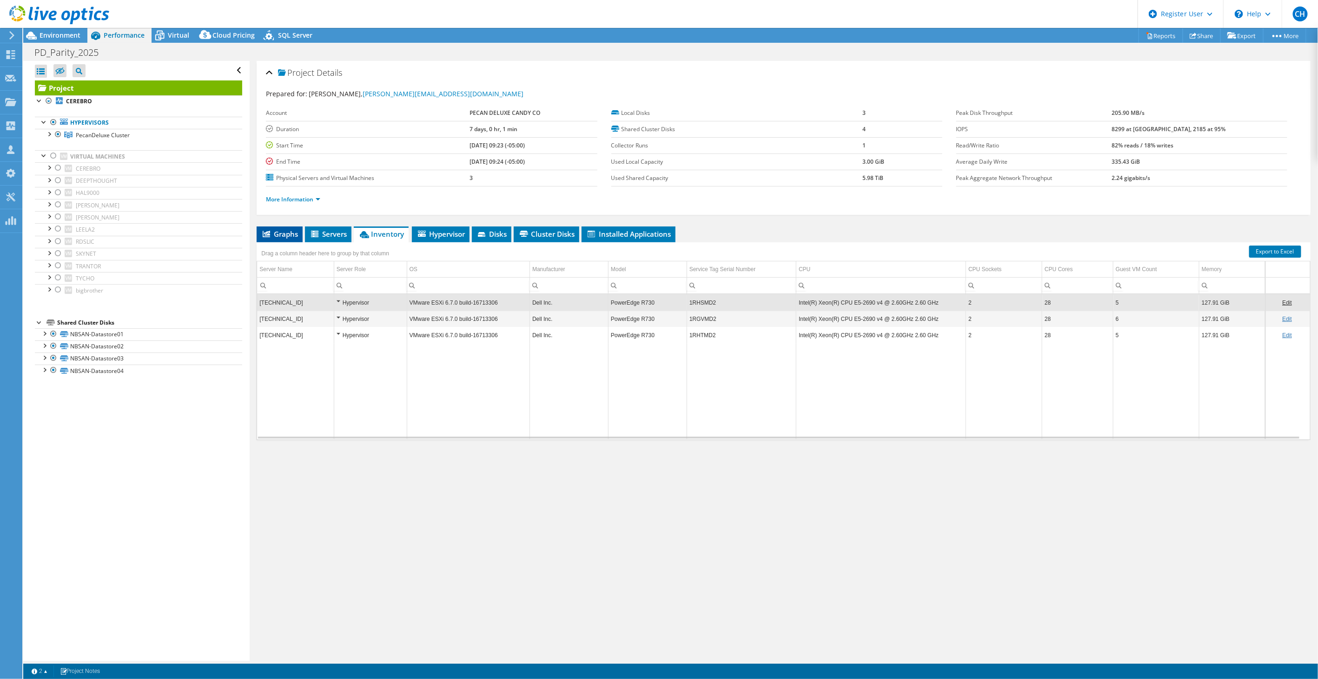
drag, startPoint x: 272, startPoint y: 230, endPoint x: 293, endPoint y: 239, distance: 23.6
click at [272, 230] on span "Graphs" at bounding box center [279, 233] width 37 height 9
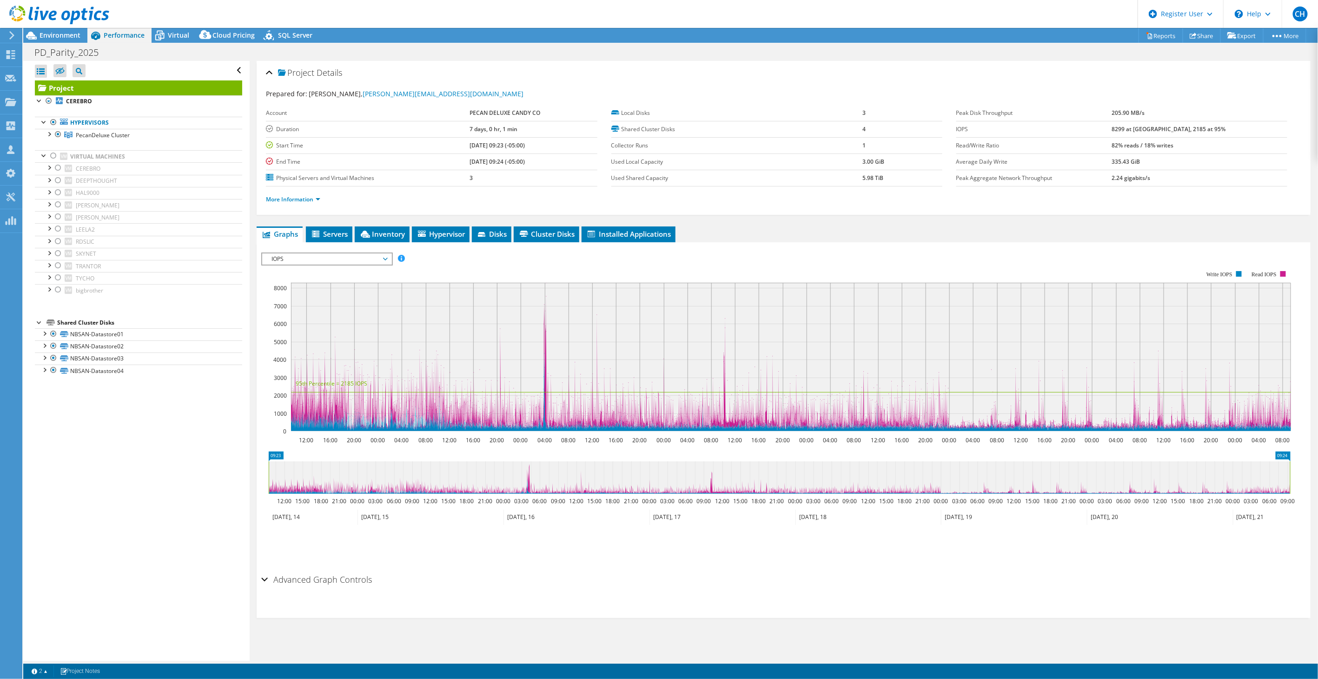
click at [351, 253] on div "IOPS IOPS Disk Throughput IO Size Latency Queue Depth CPU Percentage Memory Pag…" at bounding box center [326, 259] width 131 height 13
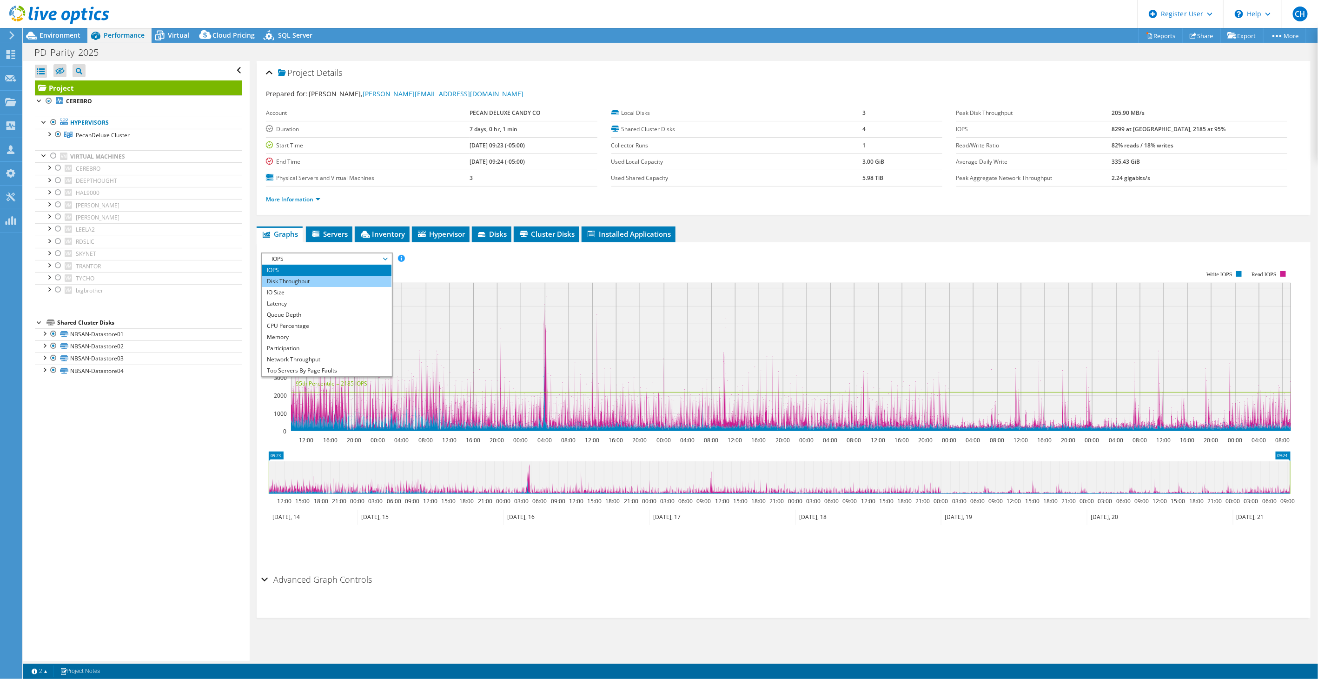
click at [318, 278] on li "Disk Throughput" at bounding box center [326, 281] width 129 height 11
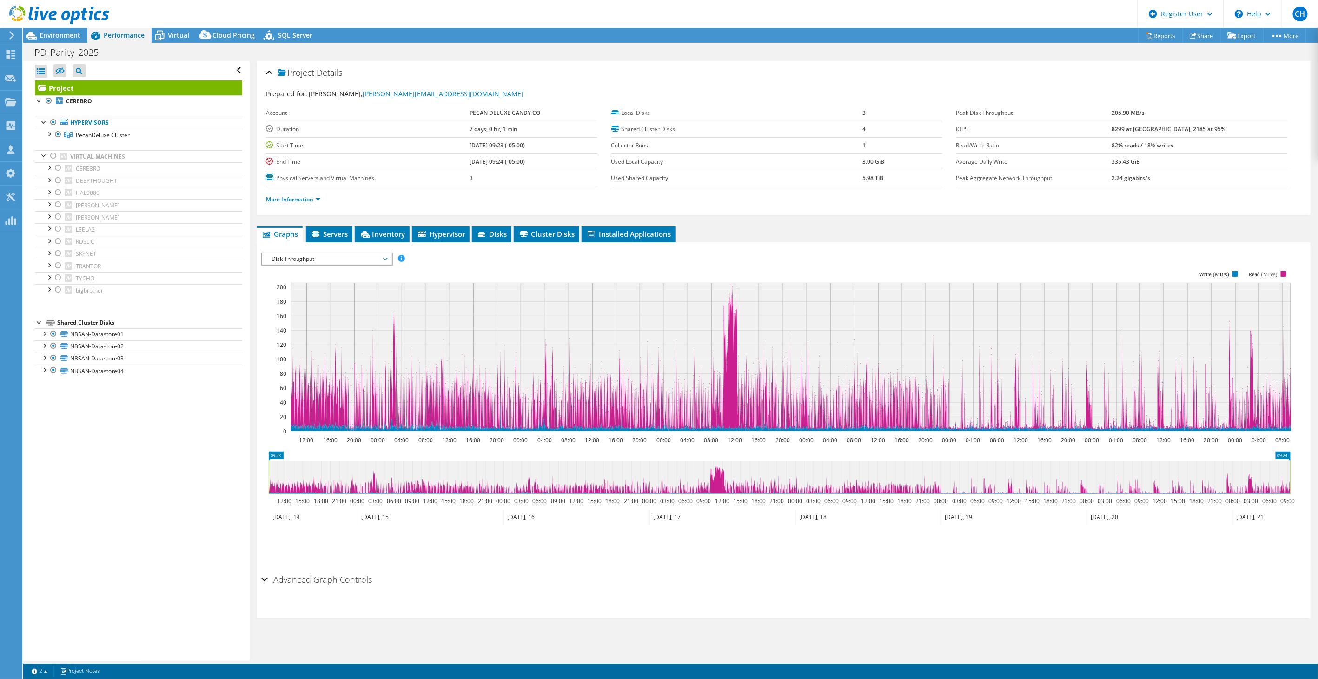
click at [327, 254] on span "Disk Throughput" at bounding box center [327, 258] width 120 height 11
click at [301, 299] on li "Latency" at bounding box center [326, 303] width 129 height 11
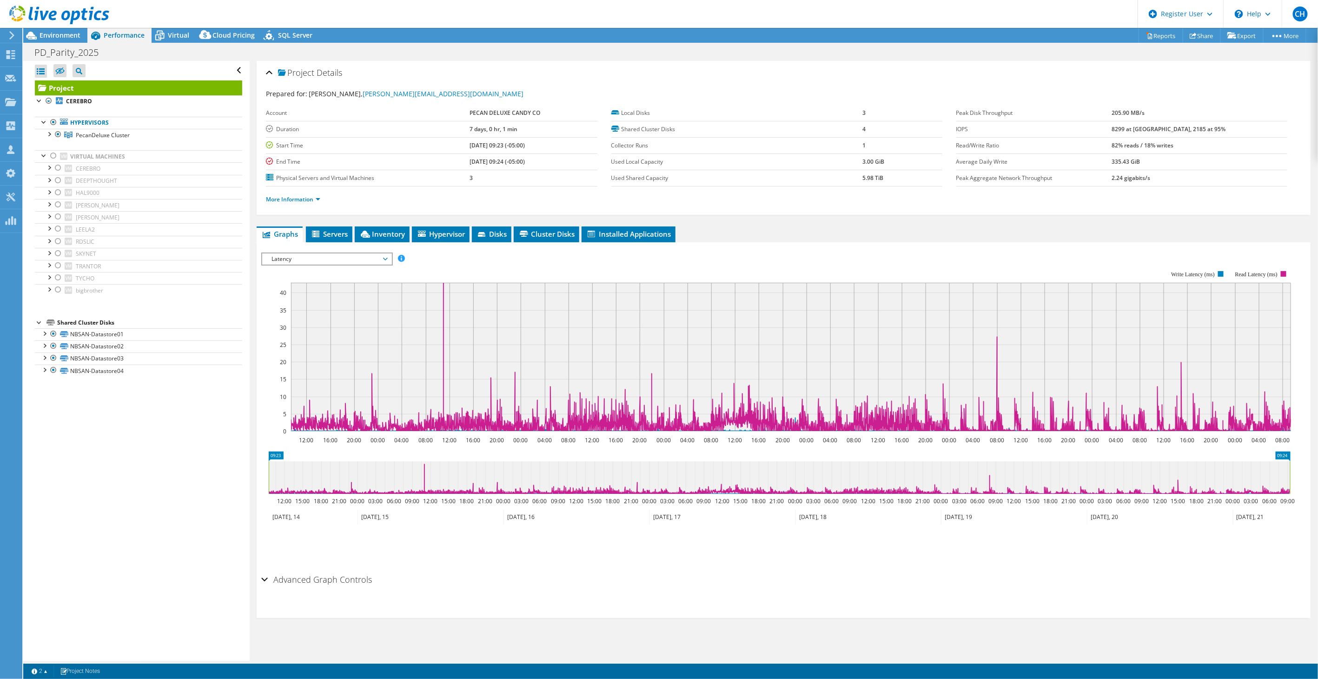
click at [317, 256] on span "Latency" at bounding box center [327, 258] width 120 height 11
click at [301, 309] on li "Queue Depth" at bounding box center [326, 314] width 129 height 11
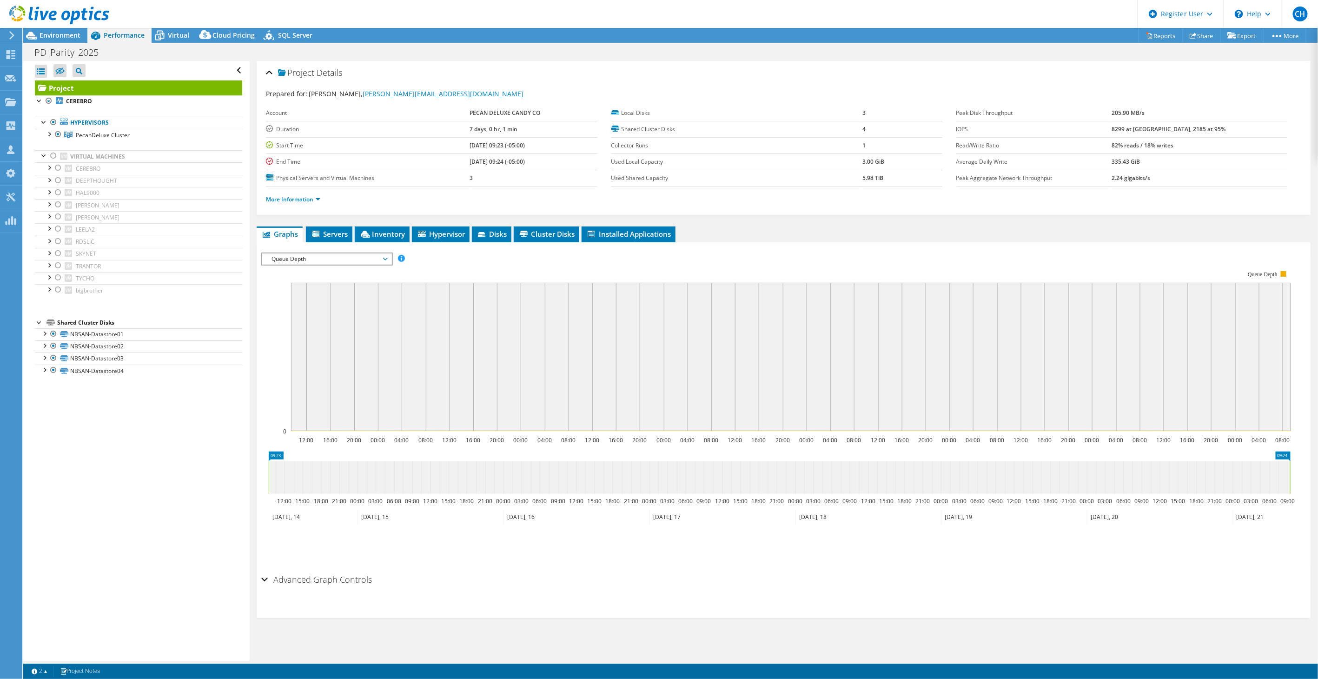
click at [324, 256] on span "Queue Depth" at bounding box center [327, 258] width 120 height 11
click at [310, 322] on li "CPU Percentage" at bounding box center [326, 325] width 129 height 11
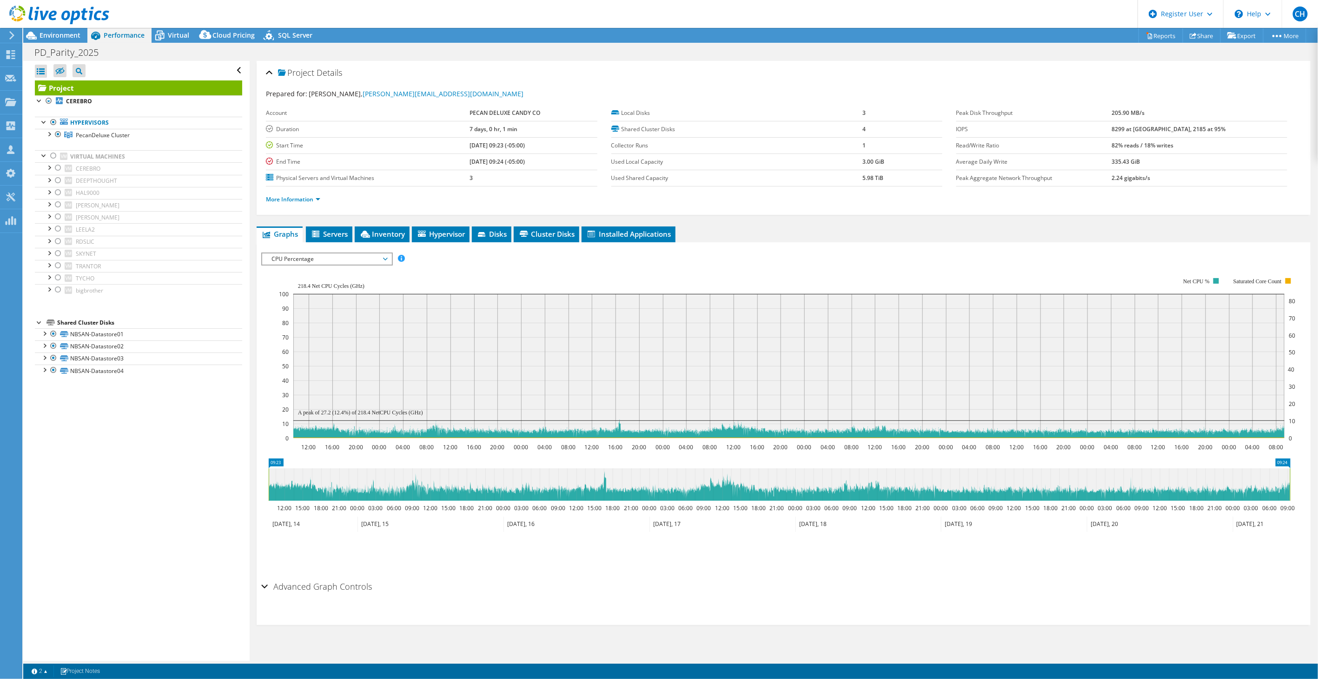
click at [335, 253] on span "CPU Percentage" at bounding box center [327, 258] width 120 height 11
click at [304, 339] on li "Memory" at bounding box center [326, 337] width 129 height 11
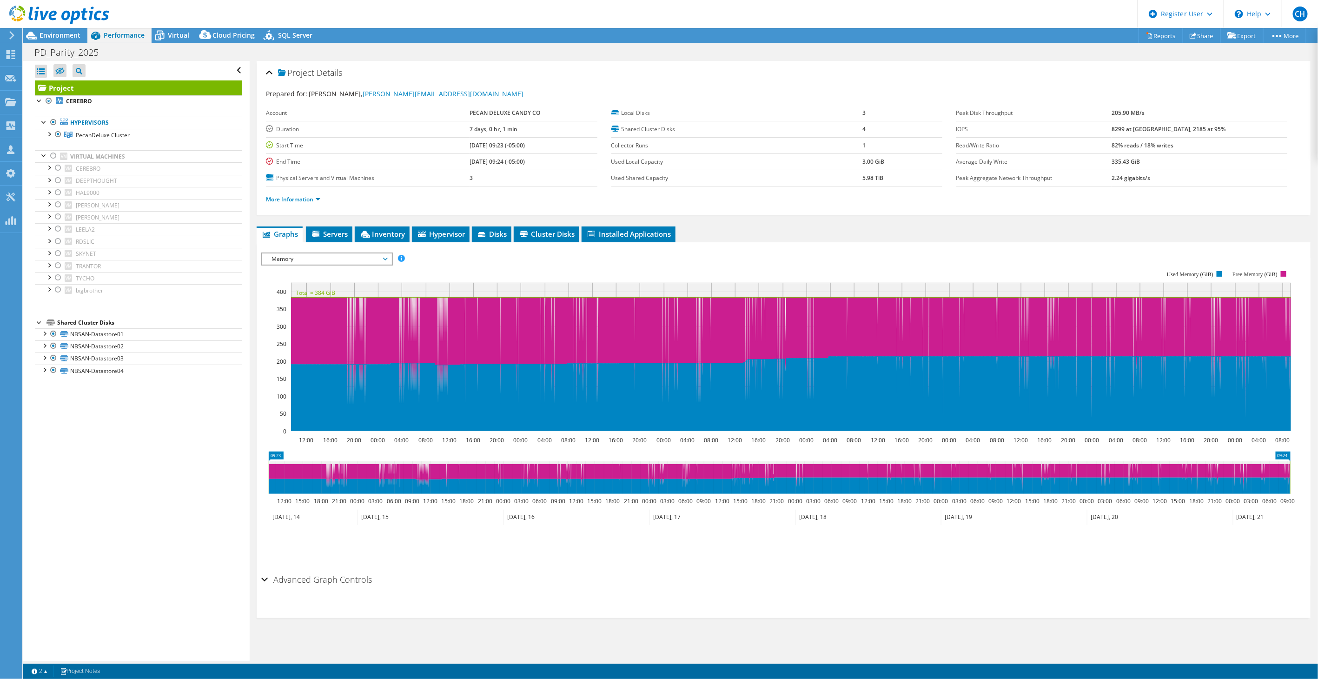
click at [324, 260] on span "Memory" at bounding box center [327, 258] width 120 height 11
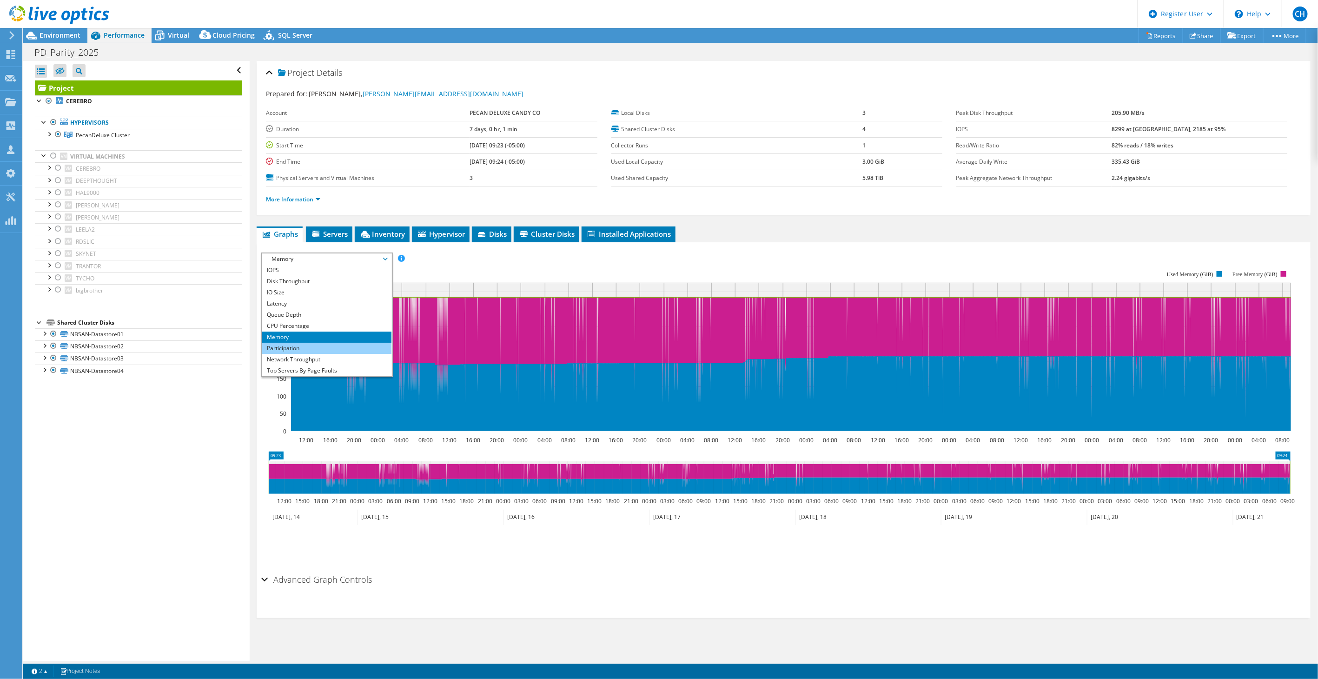
click at [307, 346] on li "Participation" at bounding box center [326, 348] width 129 height 11
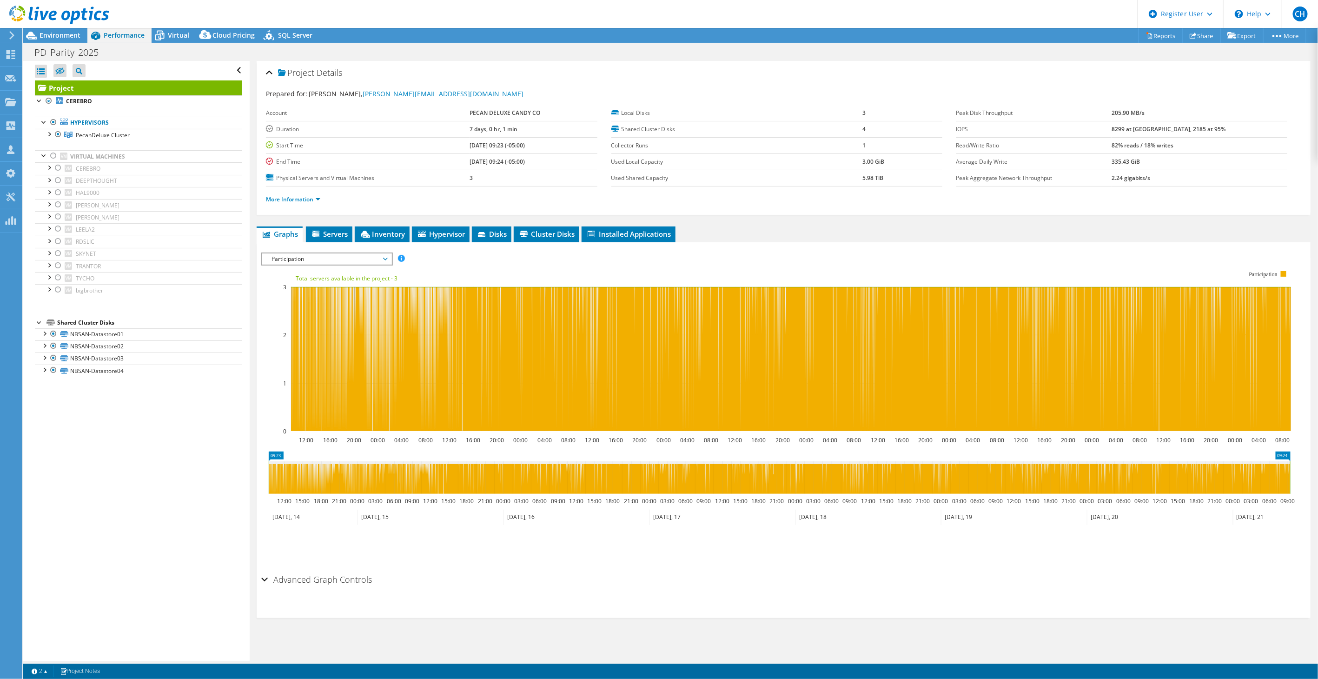
click at [334, 258] on span "Participation" at bounding box center [327, 258] width 120 height 11
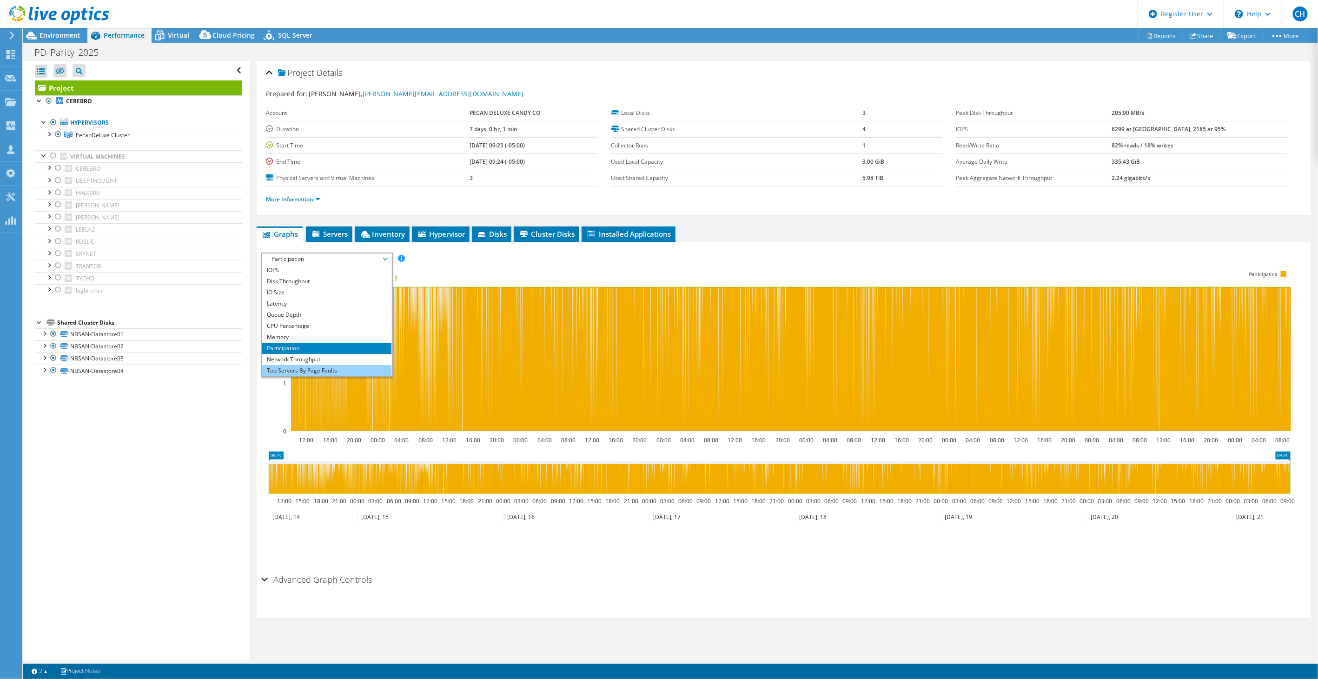
click at [322, 365] on li "Top Servers By Page Faults" at bounding box center [326, 370] width 129 height 11
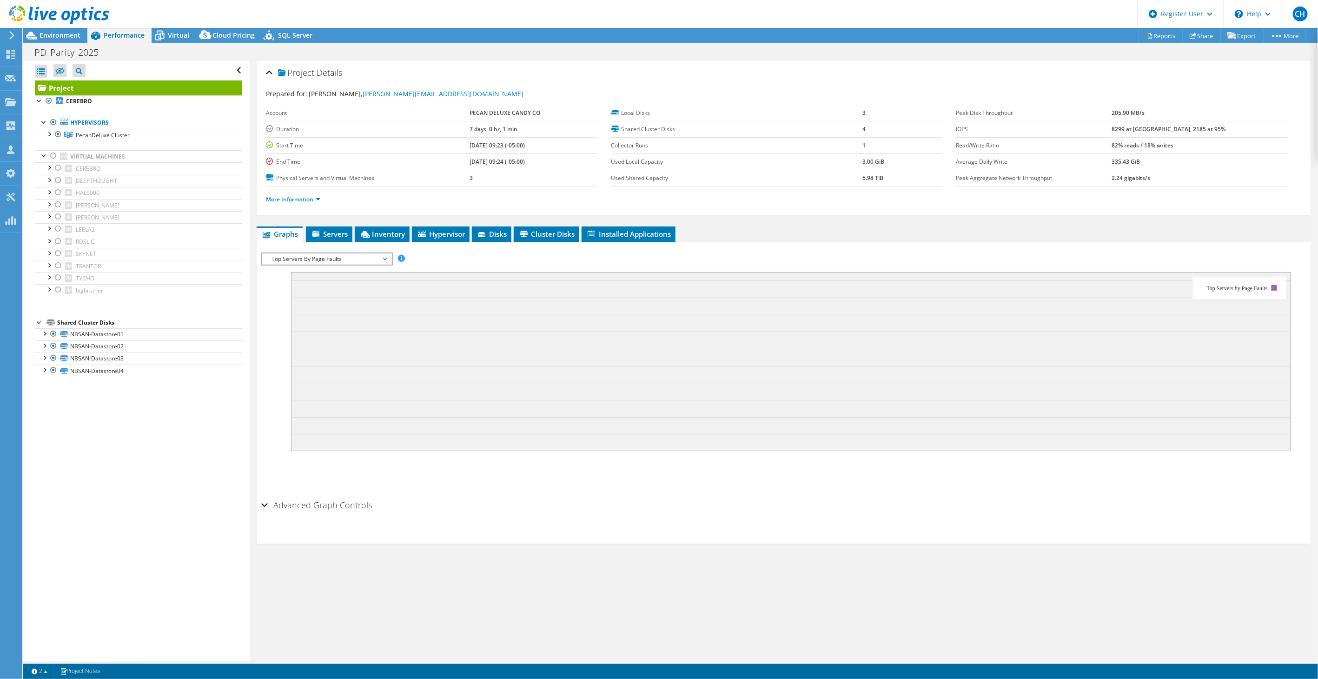
click at [341, 257] on span "Top Servers By Page Faults" at bounding box center [327, 258] width 120 height 11
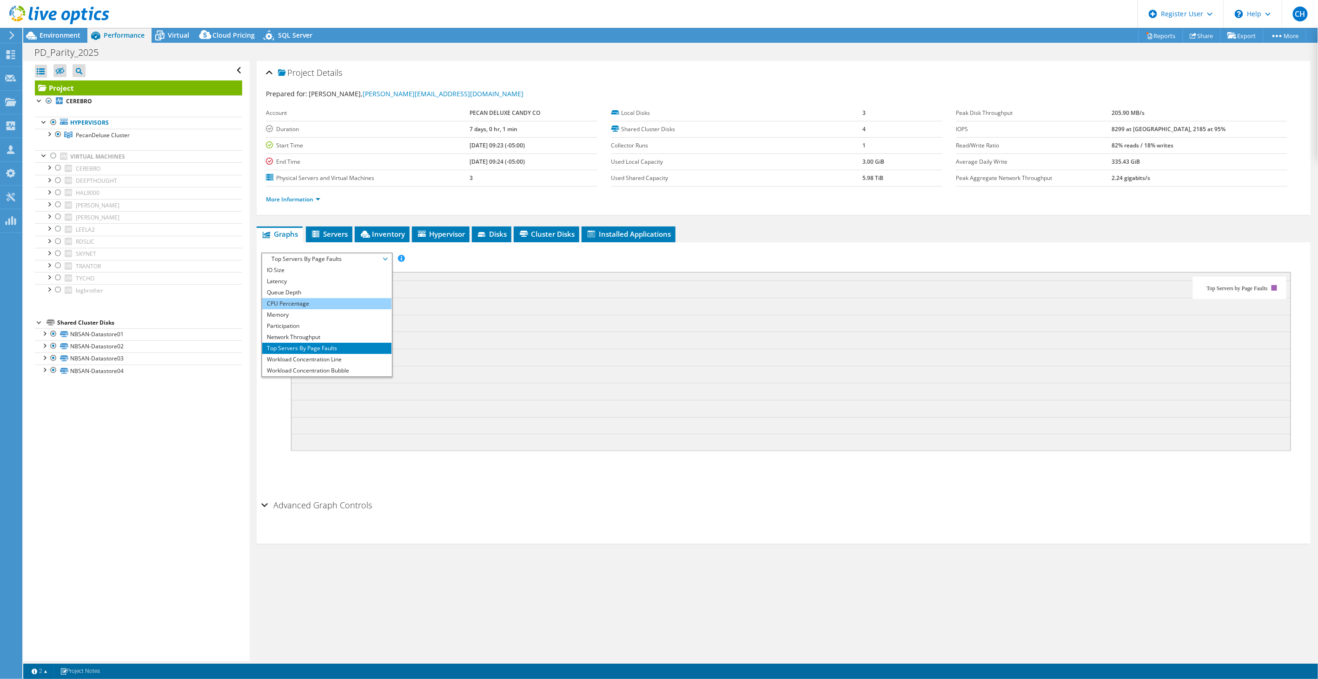
scroll to position [33, 0]
click at [309, 356] on li "Workload Concentration Bubble" at bounding box center [326, 359] width 129 height 11
